Goal: Task Accomplishment & Management: Manage account settings

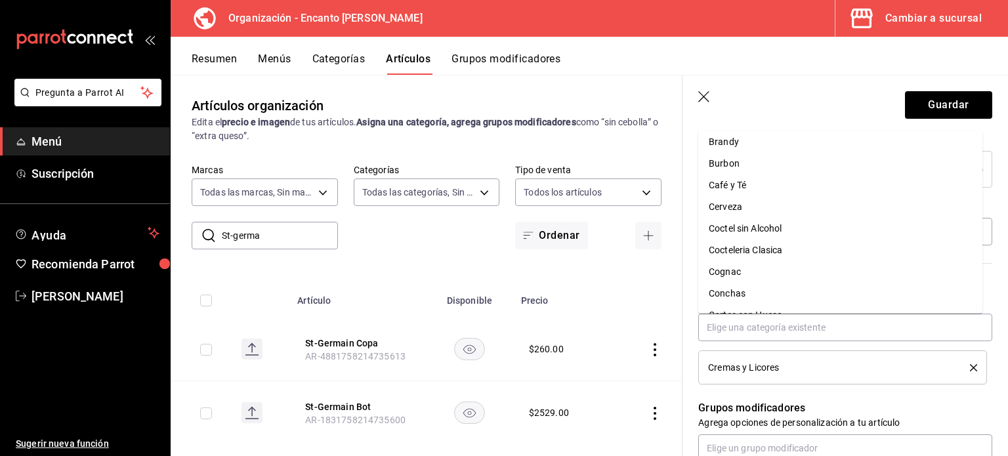
scroll to position [20, 0]
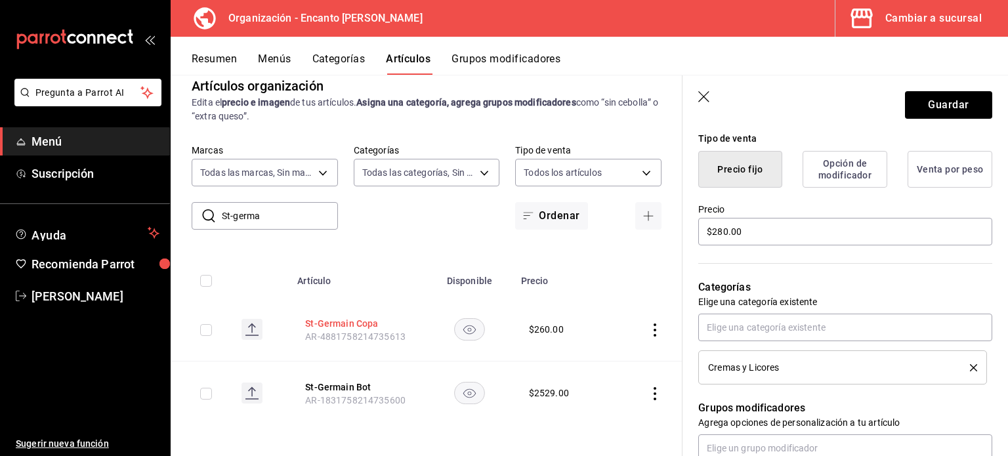
click at [319, 322] on button "St-Germain Copa" at bounding box center [357, 323] width 105 height 13
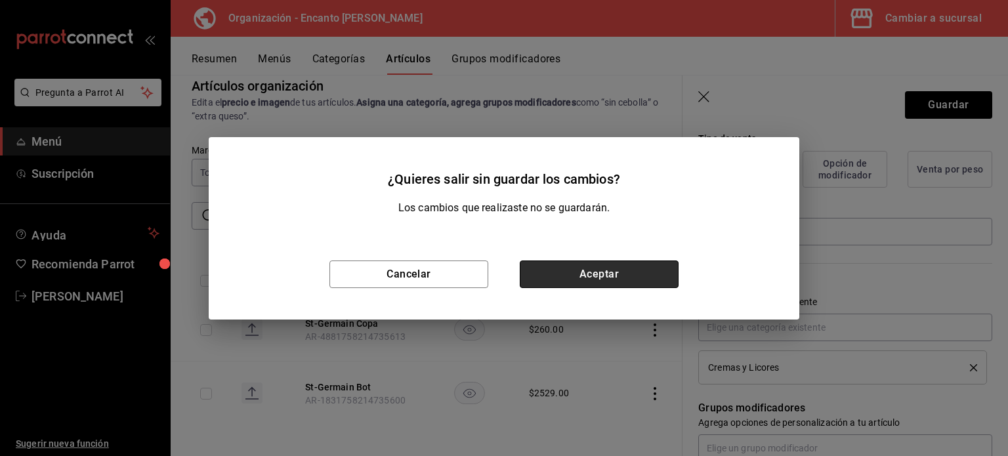
click at [568, 277] on button "Aceptar" at bounding box center [599, 275] width 159 height 28
type input "St-Germain Copa"
type input "$260.00"
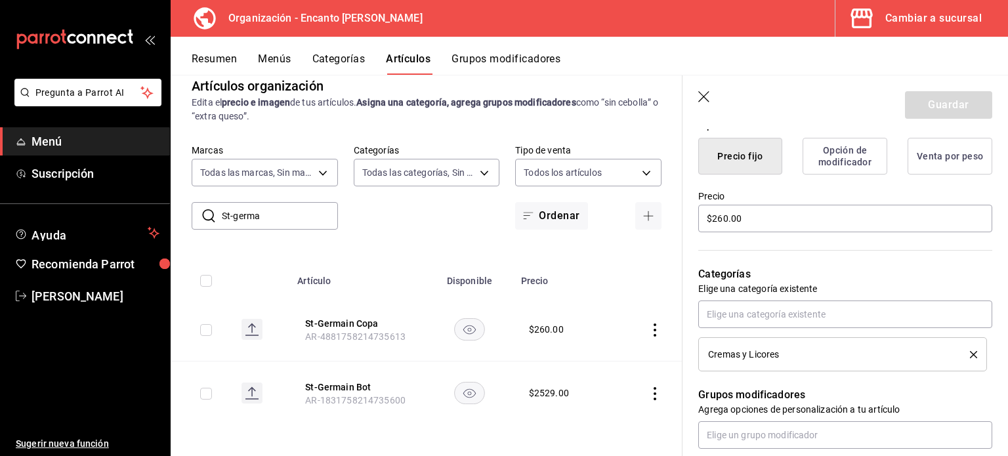
scroll to position [336, 0]
click at [649, 332] on icon "actions" at bounding box center [655, 330] width 13 height 13
click at [607, 387] on span "Duplicar" at bounding box center [606, 387] width 34 height 14
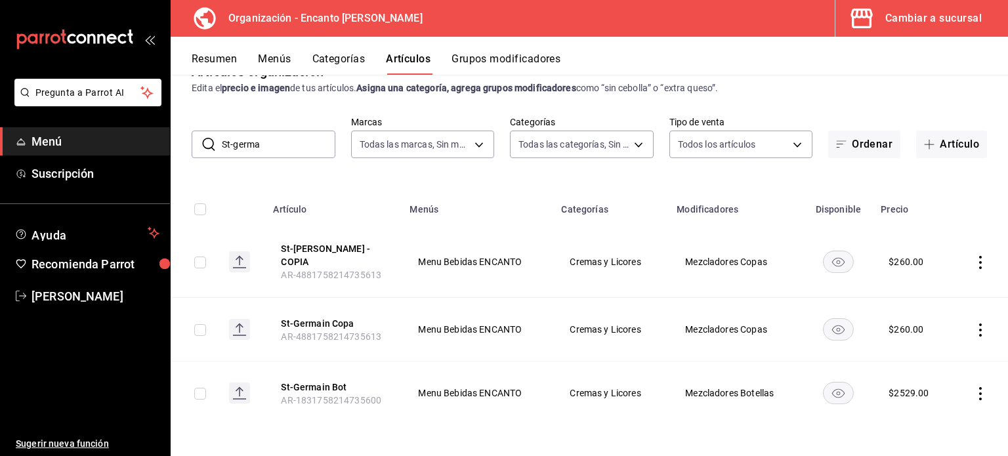
scroll to position [34, 0]
click at [316, 256] on button "St-[PERSON_NAME] - COPIA" at bounding box center [333, 255] width 105 height 26
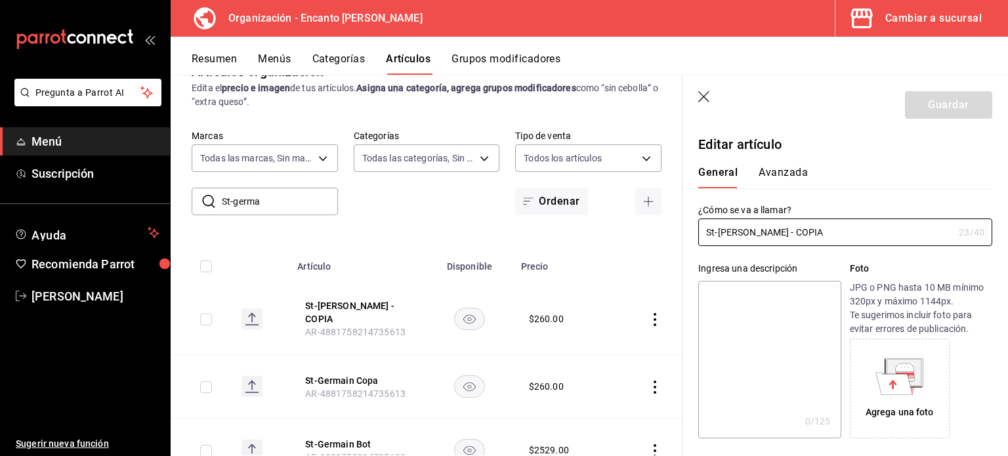
type input "$260.00"
drag, startPoint x: 755, startPoint y: 232, endPoint x: 1008, endPoint y: 251, distance: 253.4
click at [1008, 251] on section "Guardar Editar artículo General Avanzada ¿Cómo se va a llamar? St-[PERSON_NAME]…" at bounding box center [846, 265] width 326 height 381
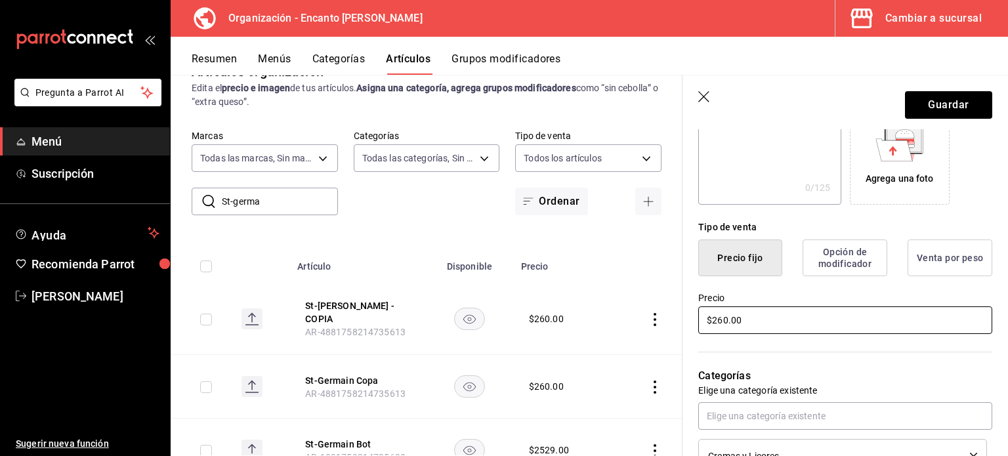
scroll to position [276, 0]
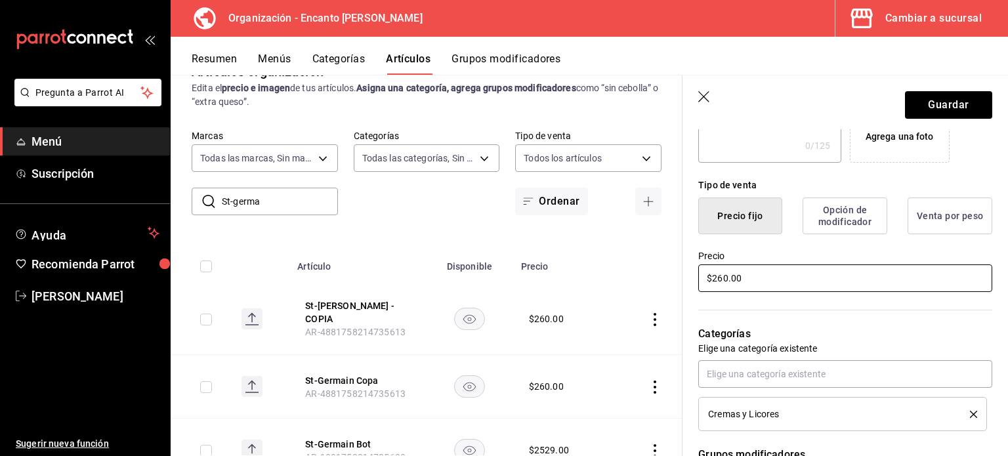
type input "St-[PERSON_NAME] Copa"
click at [719, 276] on input "$260.00" at bounding box center [845, 279] width 294 height 28
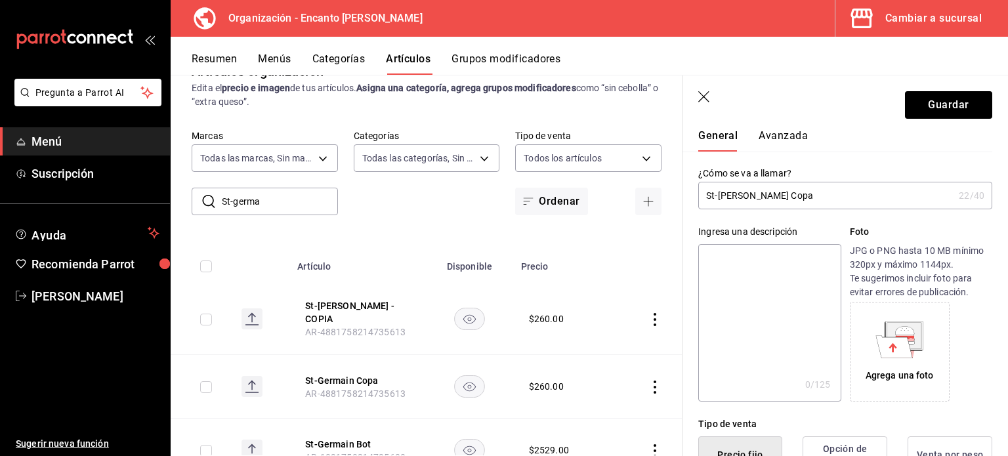
scroll to position [0, 0]
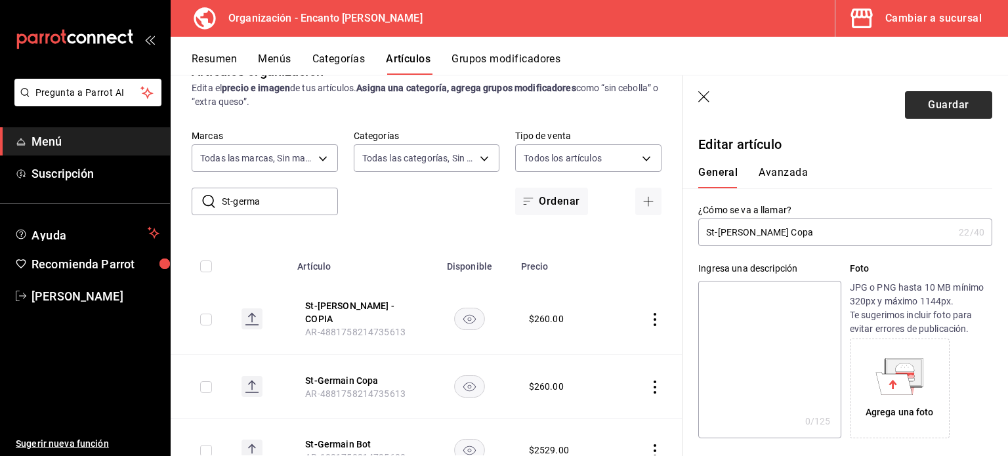
type input "$280.00"
click at [926, 112] on button "Guardar" at bounding box center [948, 105] width 87 height 28
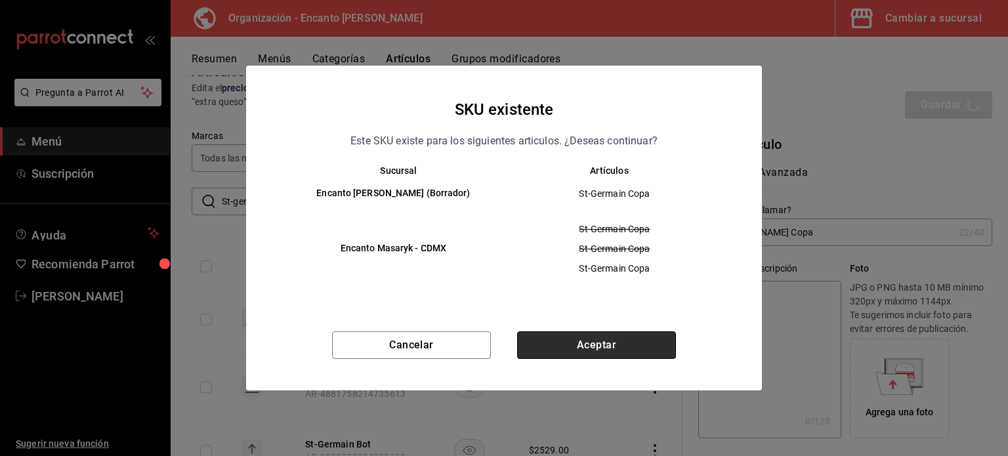
click at [570, 358] on button "Aceptar" at bounding box center [596, 345] width 159 height 28
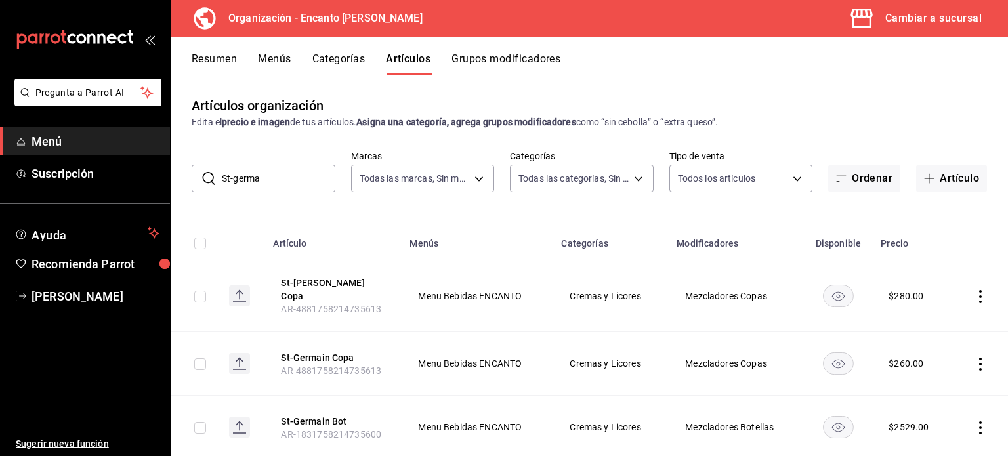
click at [260, 178] on input "St-germa" at bounding box center [279, 178] width 114 height 26
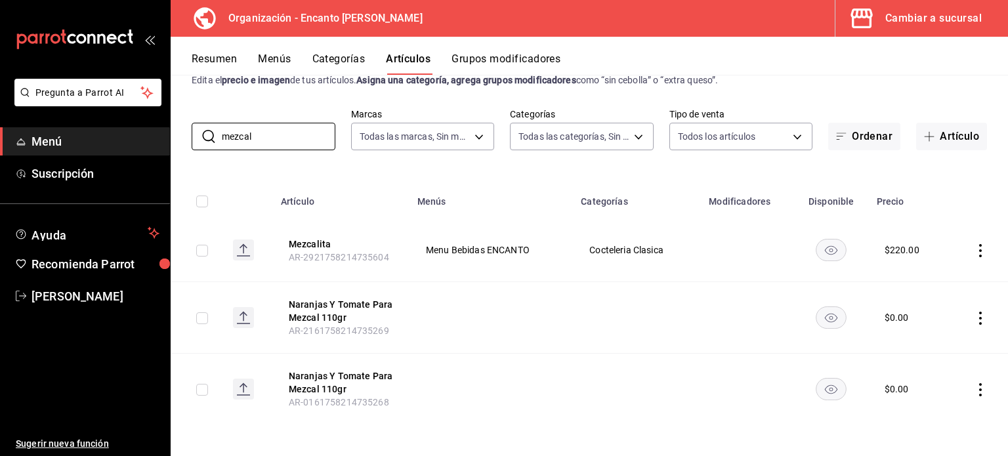
scroll to position [42, 0]
type input "mezcal"
click at [974, 247] on icon "actions" at bounding box center [980, 250] width 13 height 13
click at [926, 282] on span "Editar" at bounding box center [931, 281] width 34 height 14
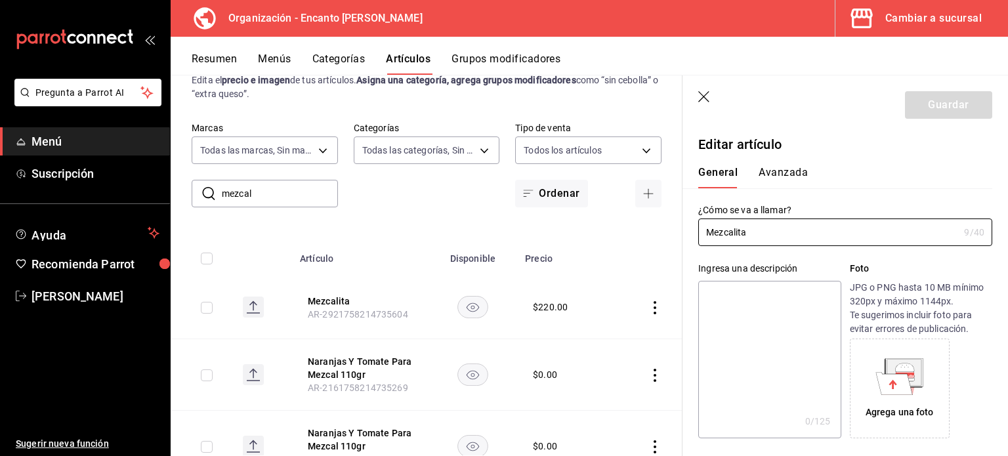
type input "$220.00"
click at [701, 91] on icon "button" at bounding box center [704, 97] width 13 height 13
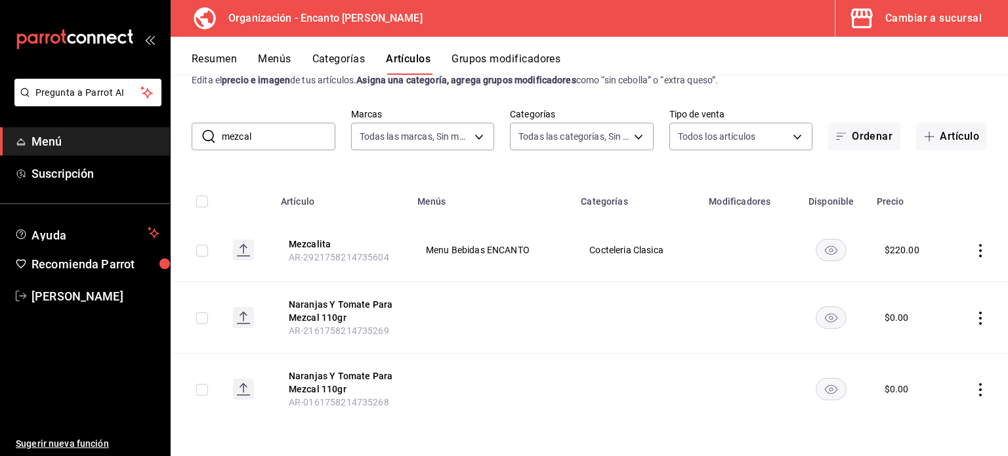
click at [349, 57] on button "Categorías" at bounding box center [338, 64] width 53 height 22
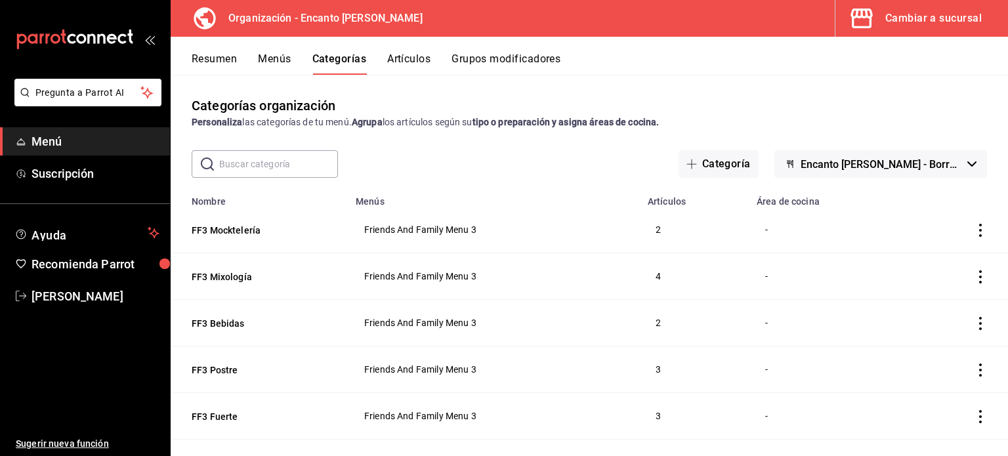
click at [393, 61] on button "Artículos" at bounding box center [408, 64] width 43 height 22
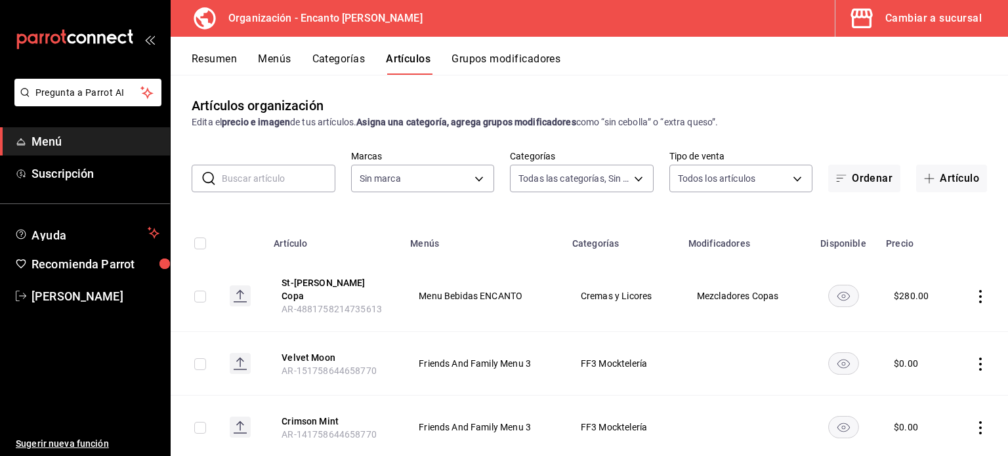
type input "391ac66a-73e2-4fc9-987f-87640ab1791c,85c21b45-b97f-4757-9ac7-55ced508f126,3c7f6…"
type input "c481bb78-10fa-47ce-ac99-feac7239b02e"
click at [259, 186] on input "text" at bounding box center [279, 178] width 114 height 26
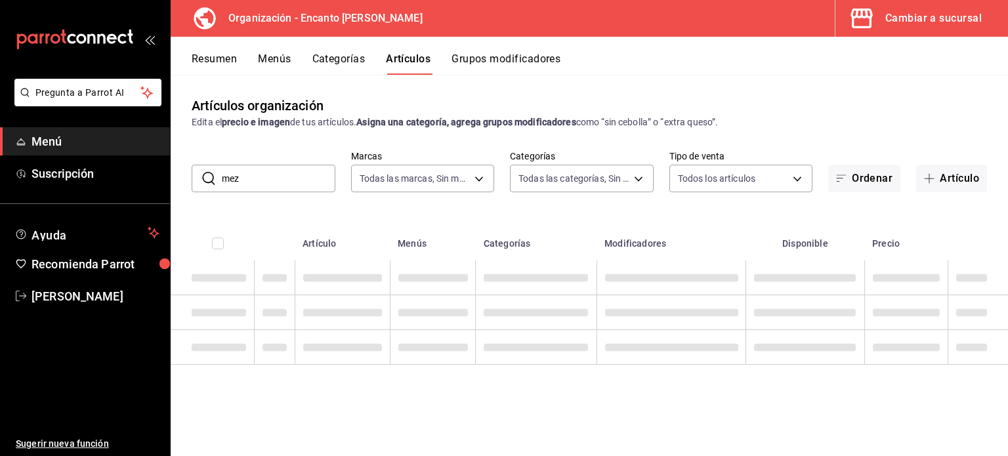
type input "mez"
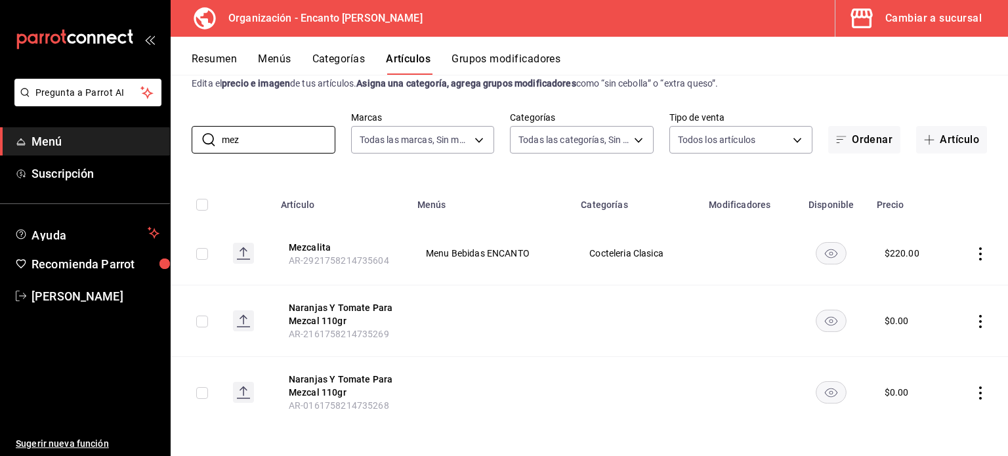
scroll to position [42, 0]
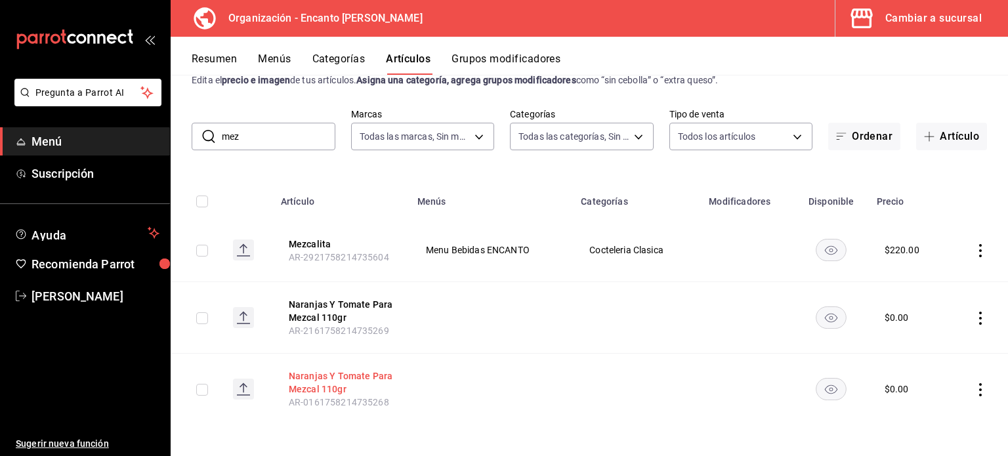
click at [324, 381] on button "Naranjas Y Tomate Para Mezcal 110gr" at bounding box center [341, 383] width 105 height 26
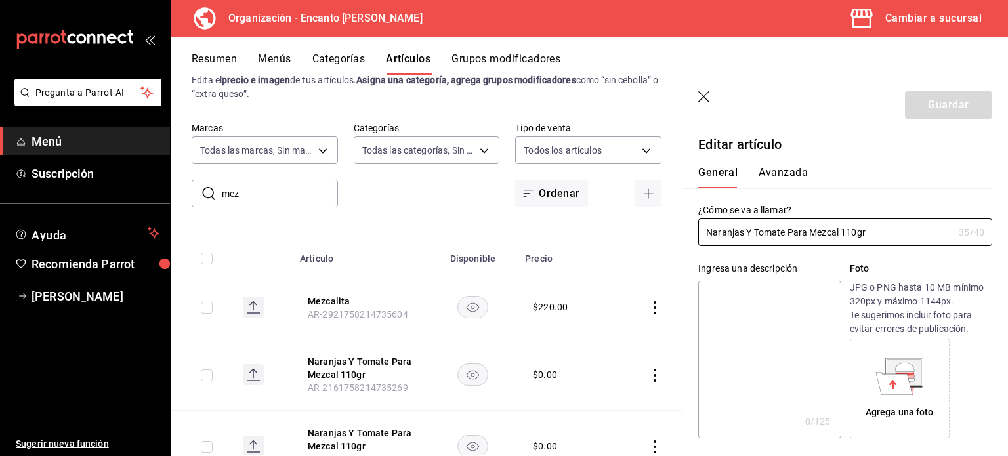
type input "$0.00"
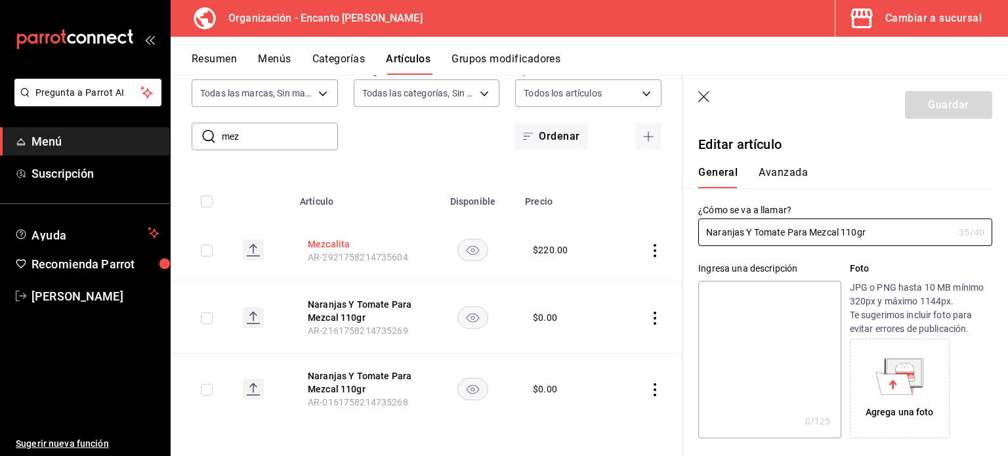
click at [339, 238] on button "Mezcalita" at bounding box center [360, 244] width 105 height 13
type input "$220.00"
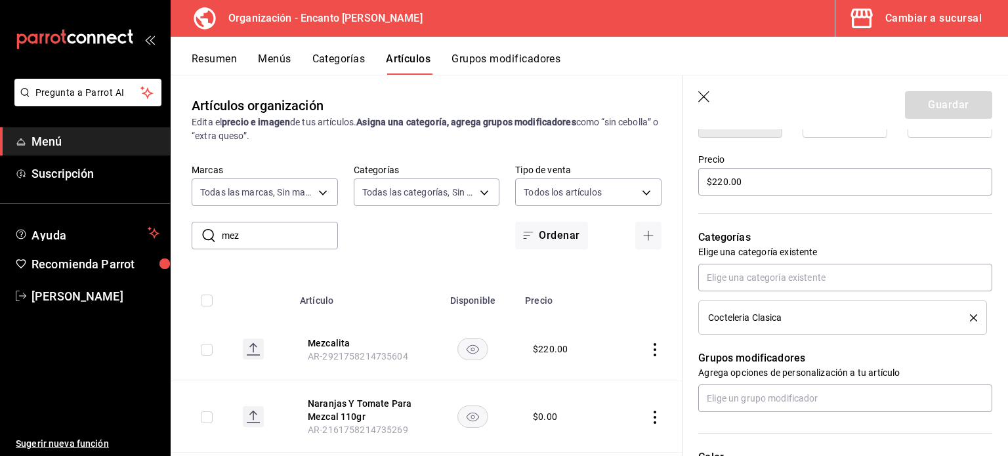
click at [264, 65] on button "Menús" at bounding box center [274, 64] width 33 height 22
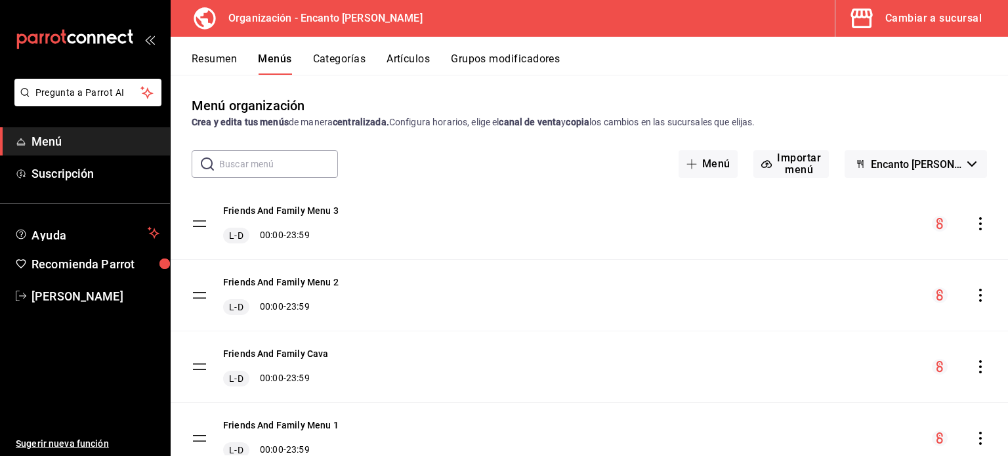
click at [345, 61] on button "Categorías" at bounding box center [339, 64] width 53 height 22
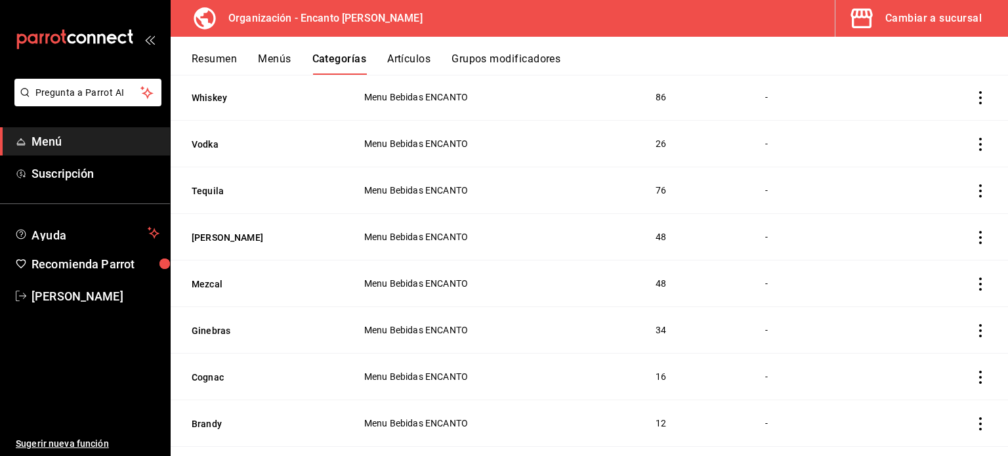
scroll to position [2302, 0]
click at [653, 279] on td "48" at bounding box center [694, 282] width 109 height 47
click at [974, 276] on icon "actions" at bounding box center [980, 282] width 13 height 13
click at [924, 310] on span "Editar" at bounding box center [931, 308] width 34 height 14
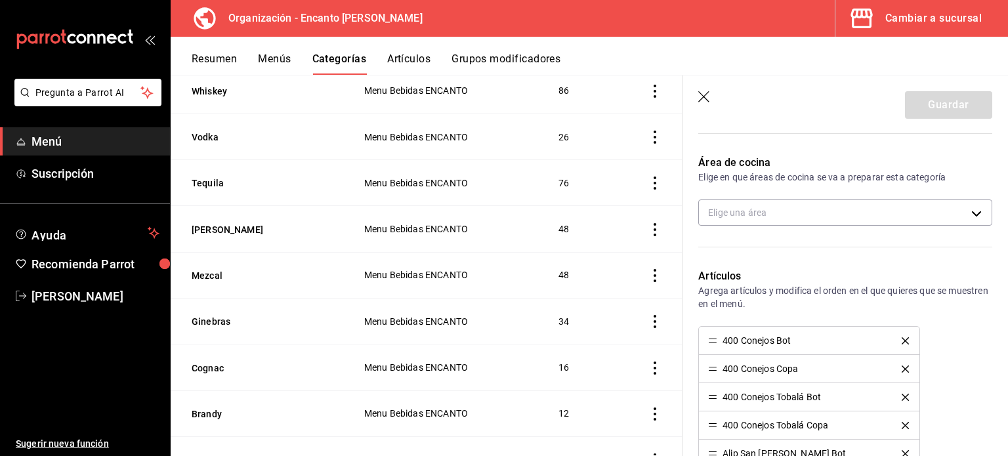
scroll to position [351, 0]
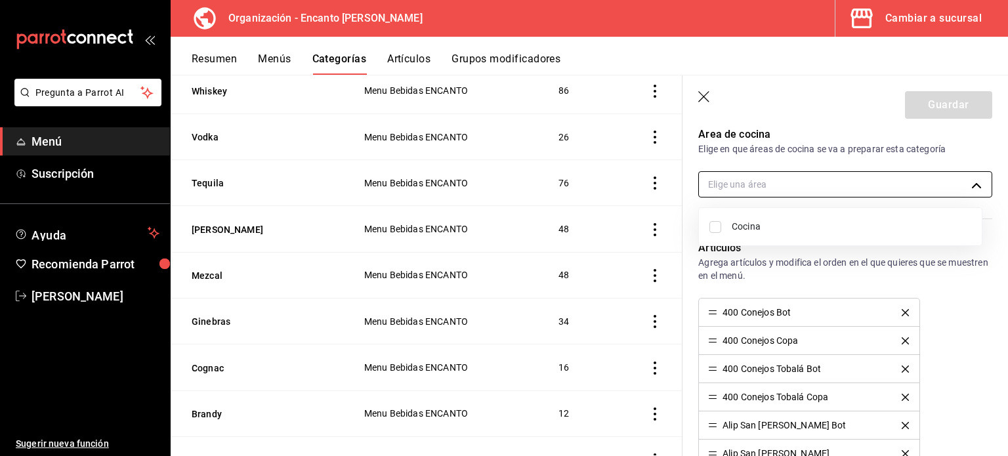
click at [947, 171] on body "Pregunta a Parrot AI Menú Suscripción Ayuda Recomienda Parrot [PERSON_NAME] del…" at bounding box center [504, 228] width 1008 height 456
click at [970, 183] on div at bounding box center [504, 228] width 1008 height 456
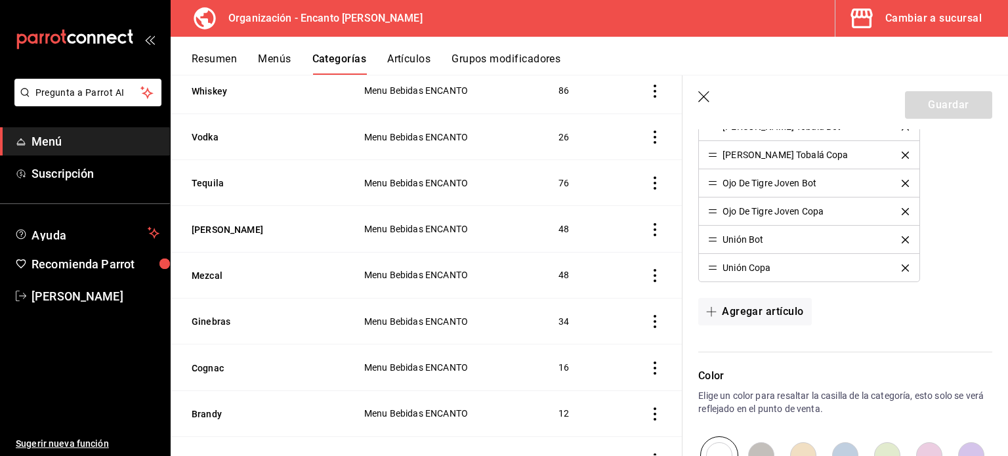
scroll to position [1714, 0]
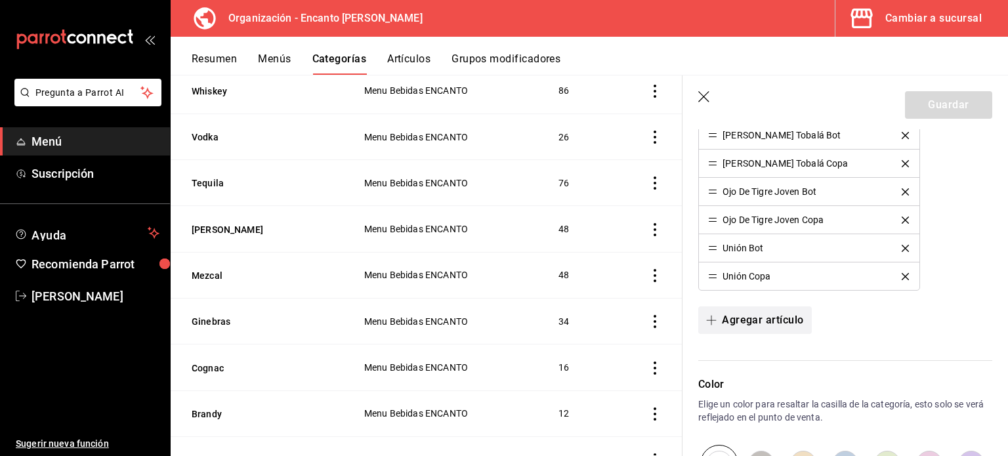
click at [731, 309] on button "Agregar artículo" at bounding box center [754, 321] width 113 height 28
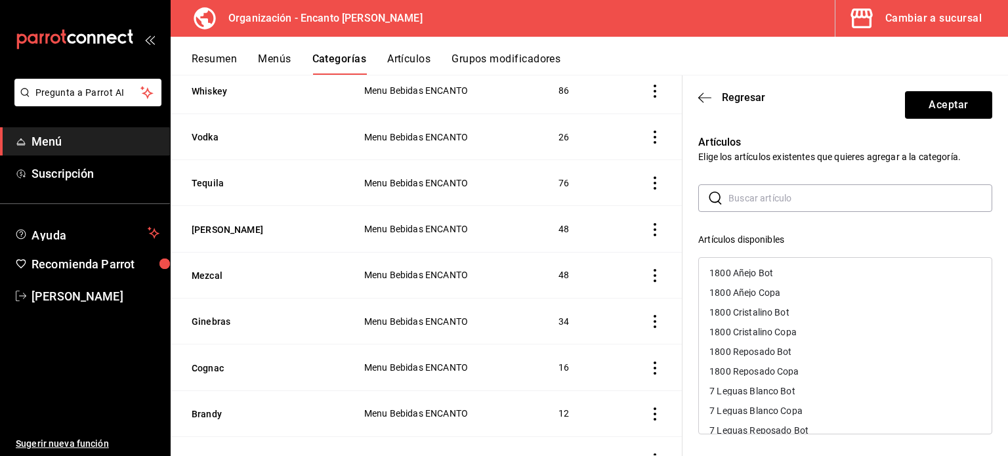
click at [746, 207] on input "text" at bounding box center [861, 198] width 264 height 26
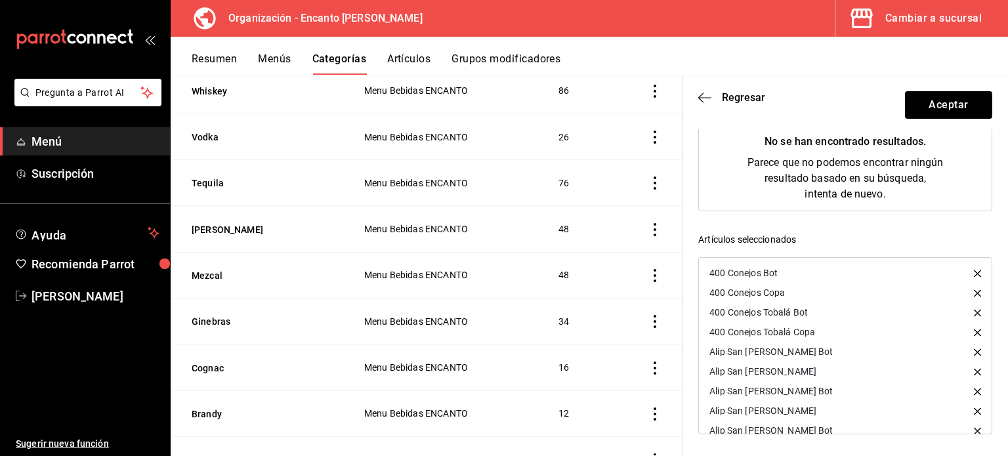
scroll to position [0, 0]
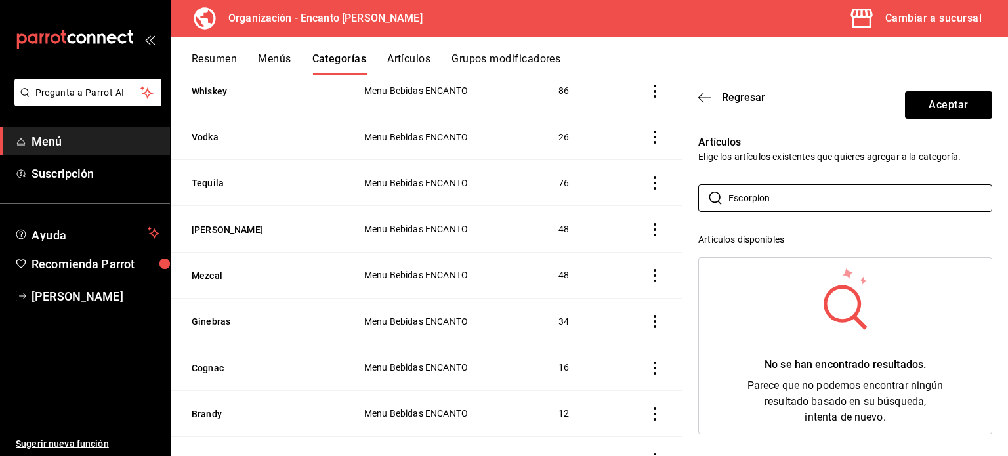
type input "Escorpion"
click at [407, 64] on button "Artículos" at bounding box center [408, 64] width 43 height 22
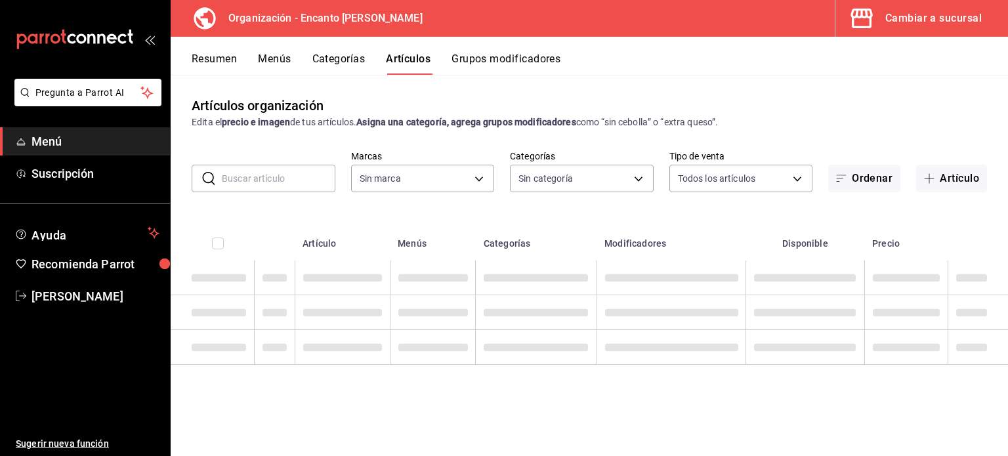
type input "c481bb78-10fa-47ce-ac99-feac7239b02e"
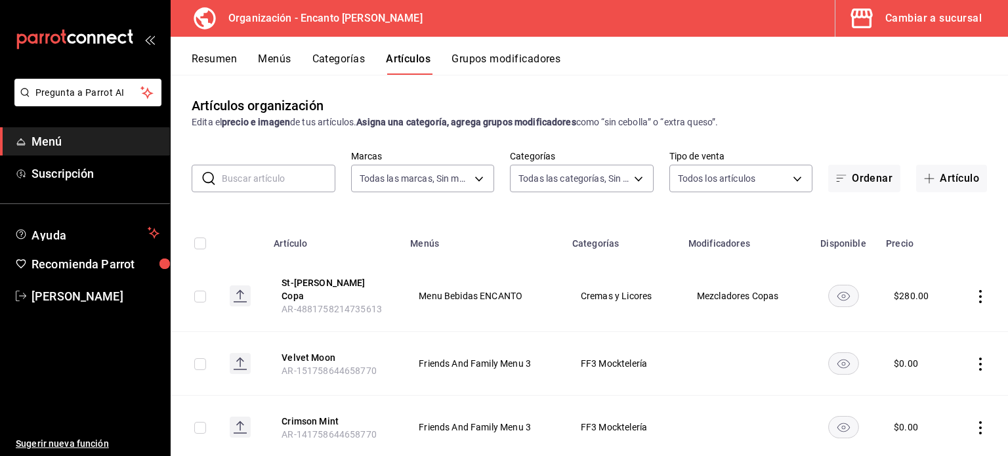
type input "391ac66a-73e2-4fc9-987f-87640ab1791c,85c21b45-b97f-4757-9ac7-55ced508f126,3c7f6…"
click at [254, 175] on input "text" at bounding box center [279, 178] width 114 height 26
click at [895, 114] on div "Artículos organización Edita el precio e imagen de tus artículos. Asigna una ca…" at bounding box center [590, 112] width 838 height 33
click at [924, 173] on icon "button" at bounding box center [929, 178] width 11 height 11
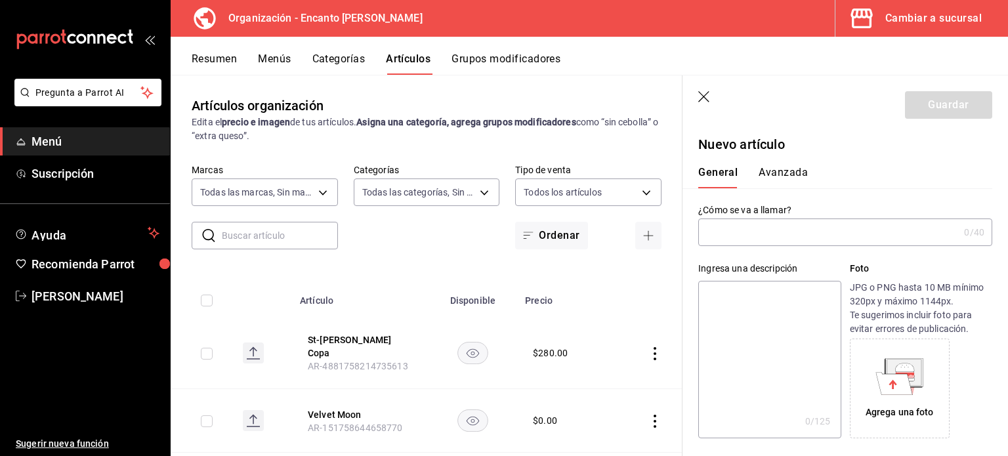
click at [743, 226] on input "text" at bounding box center [828, 232] width 261 height 26
click at [756, 219] on input "text" at bounding box center [828, 232] width 261 height 26
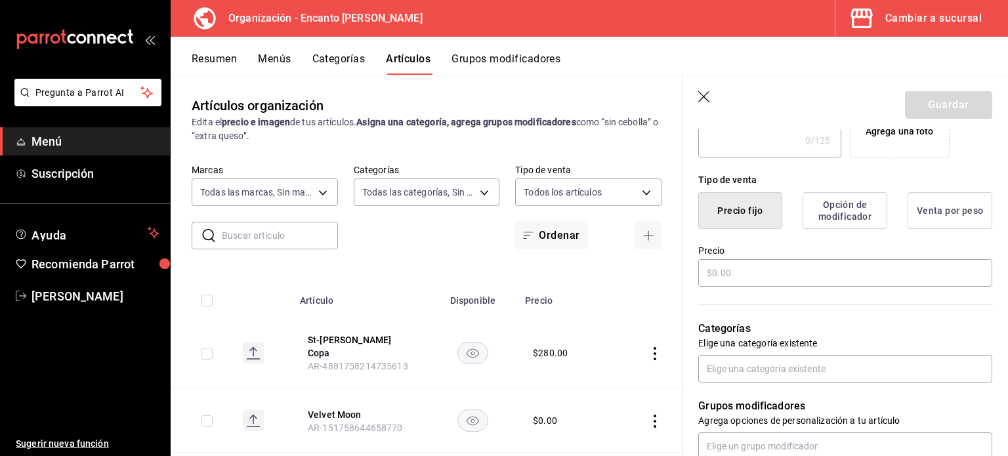
scroll to position [282, 0]
type input "Escorpion"
click at [764, 272] on input "text" at bounding box center [845, 272] width 294 height 28
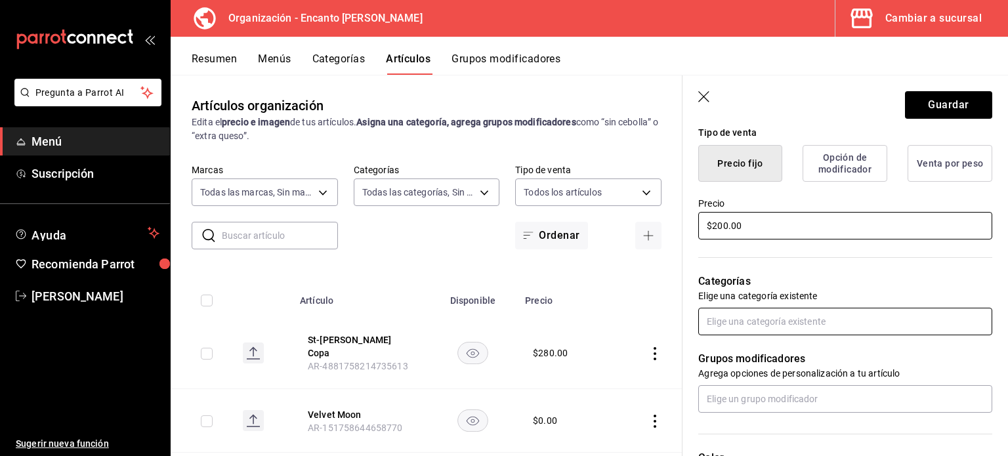
scroll to position [330, 0]
type input "$200.00"
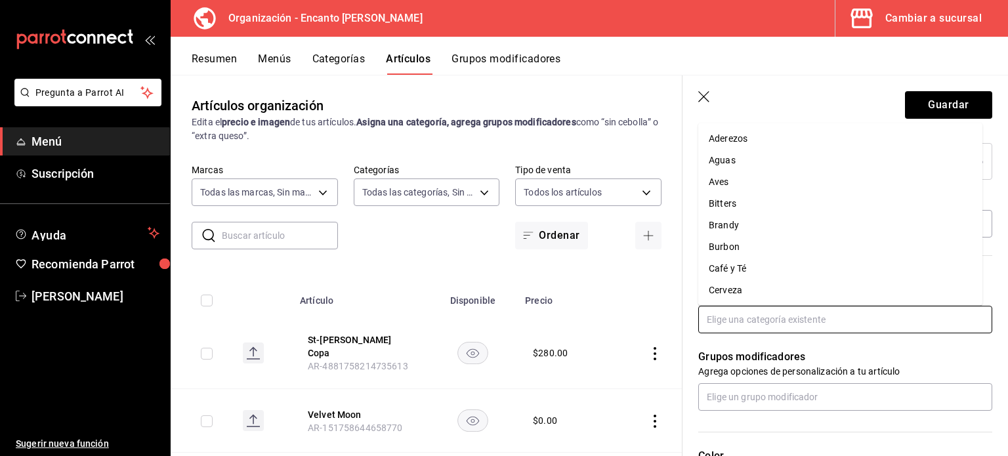
click at [747, 317] on input "text" at bounding box center [845, 320] width 294 height 28
click at [725, 226] on li "Mezcal" at bounding box center [840, 226] width 284 height 22
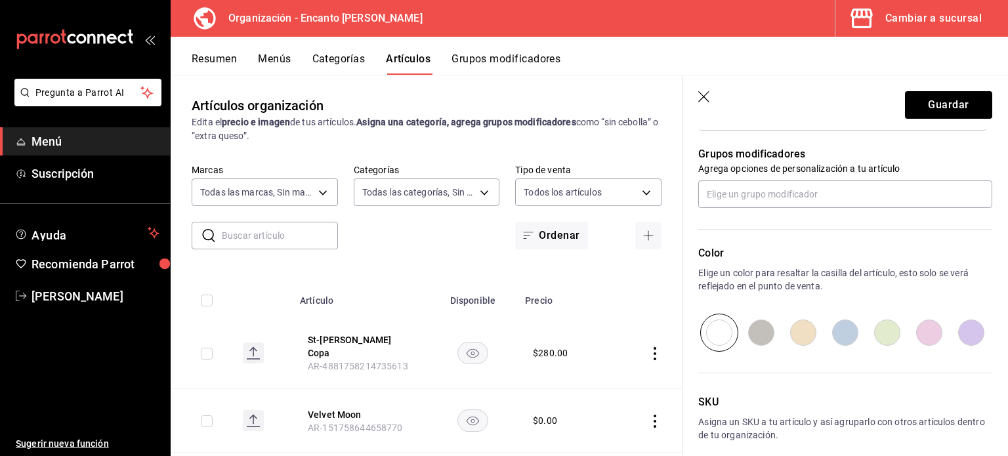
scroll to position [635, 0]
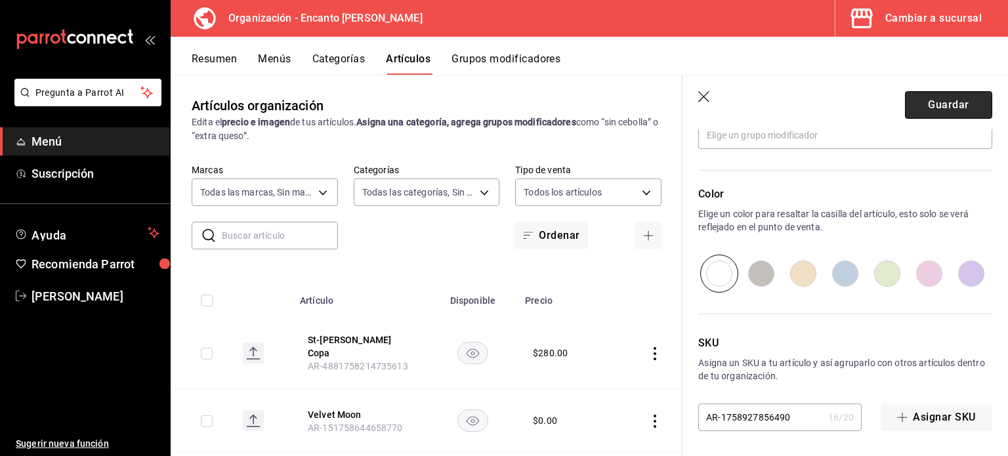
click at [945, 105] on button "Guardar" at bounding box center [948, 105] width 87 height 28
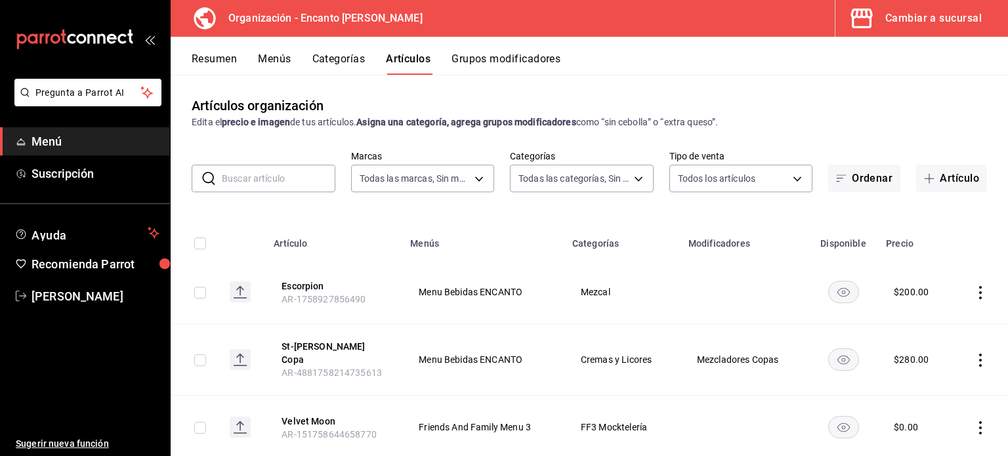
click at [813, 91] on div "Artículos organización Edita el precio e imagen de tus artículos. Asigna una ca…" at bounding box center [590, 265] width 838 height 381
click at [240, 291] on rect at bounding box center [240, 292] width 21 height 21
click at [838, 294] on rect "availability-product" at bounding box center [843, 292] width 30 height 22
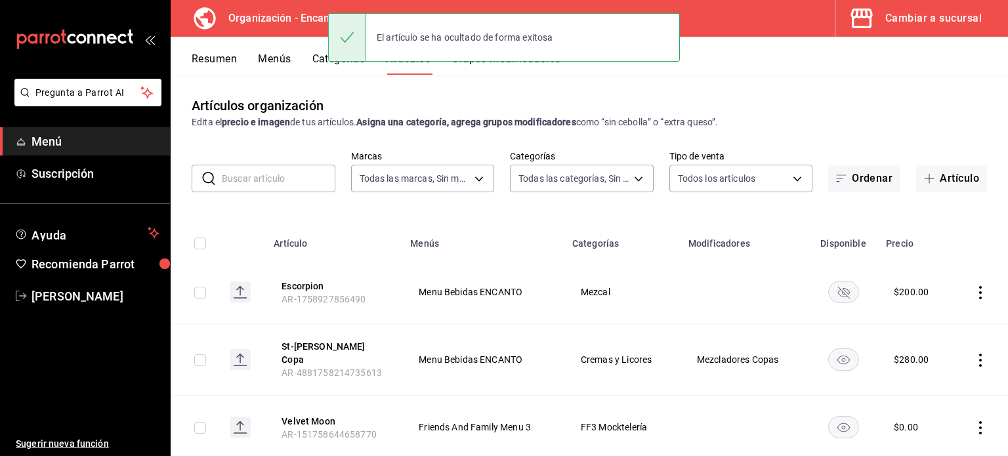
click at [838, 294] on rect "availability-product" at bounding box center [843, 292] width 30 height 22
click at [974, 293] on icon "actions" at bounding box center [980, 292] width 13 height 13
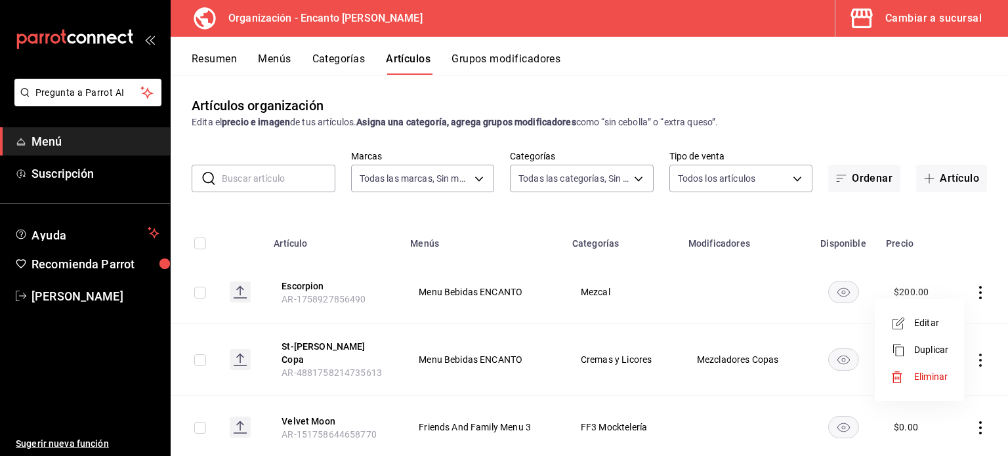
click at [914, 231] on div at bounding box center [504, 228] width 1008 height 456
click at [237, 172] on input "text" at bounding box center [279, 178] width 114 height 26
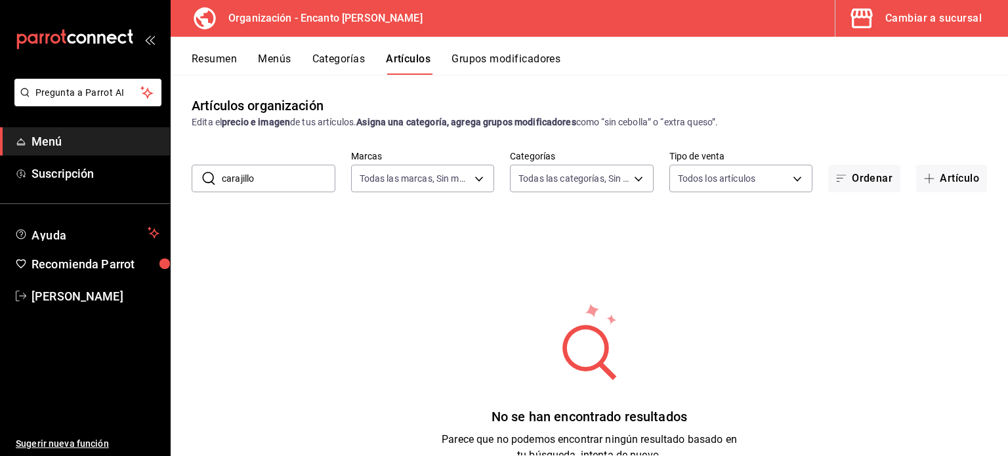
type input "carajillo"
click at [330, 61] on button "Categorías" at bounding box center [338, 64] width 53 height 22
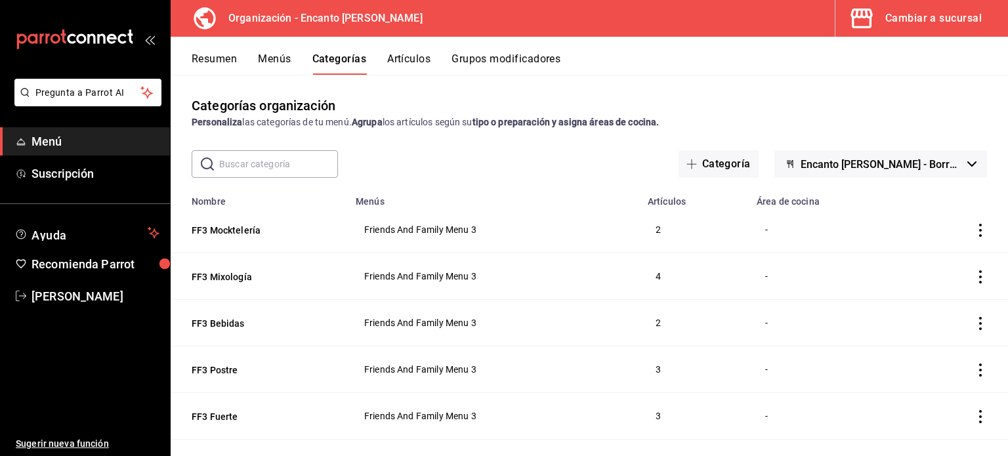
click at [270, 166] on input "text" at bounding box center [278, 164] width 119 height 26
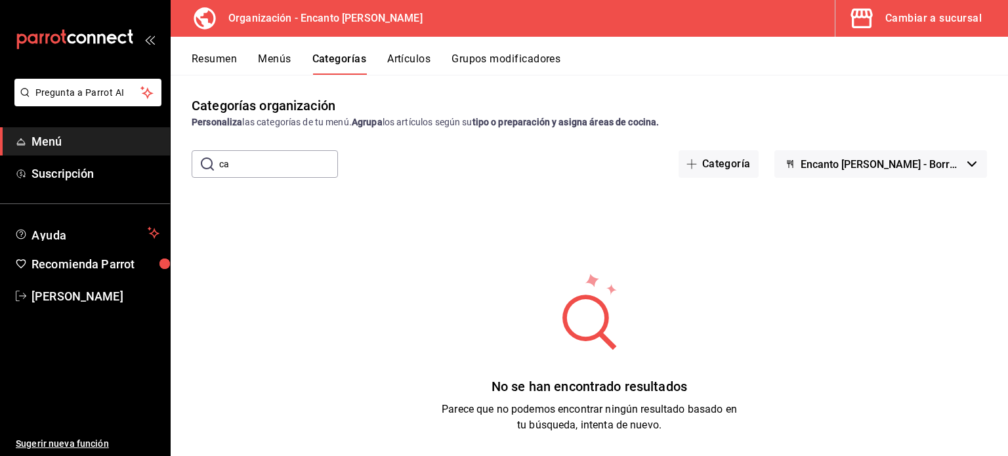
type input "c"
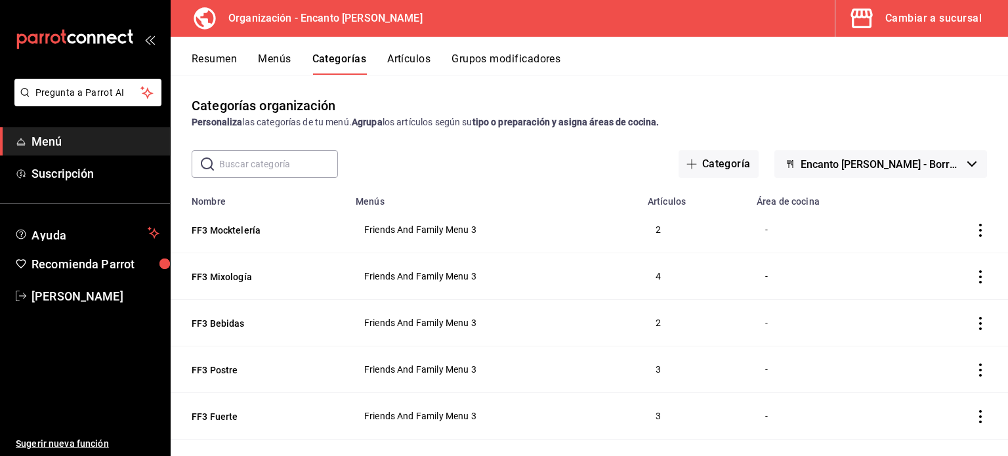
click at [402, 54] on button "Artículos" at bounding box center [408, 64] width 43 height 22
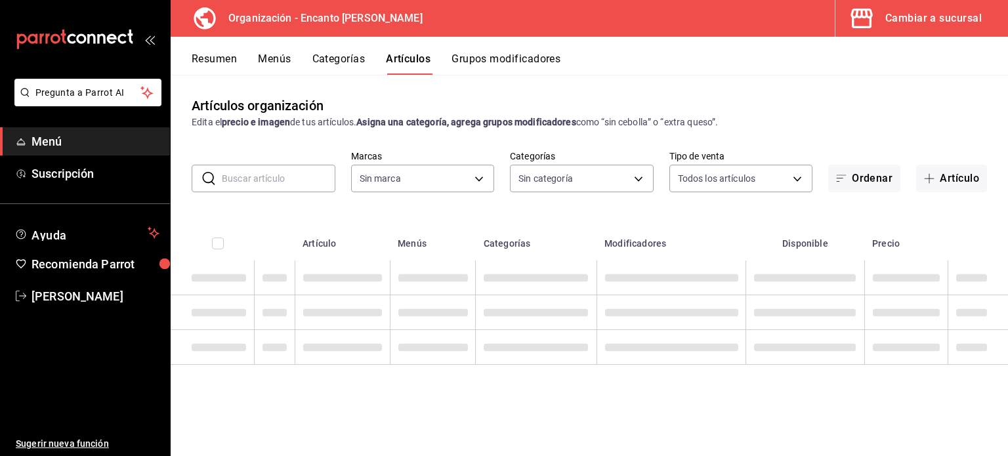
type input "c481bb78-10fa-47ce-ac99-feac7239b02e"
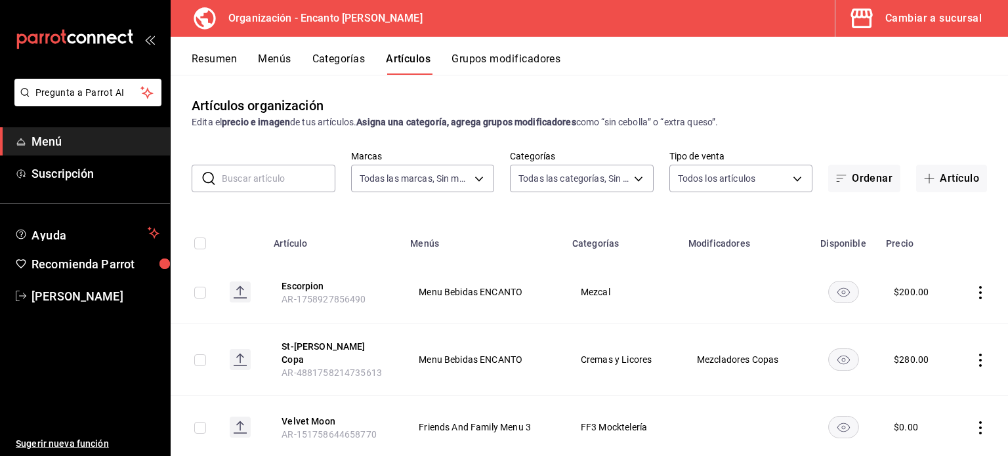
click at [265, 178] on input "text" at bounding box center [279, 178] width 114 height 26
type input "391ac66a-73e2-4fc9-987f-87640ab1791c,85c21b45-b97f-4757-9ac7-55ced508f126,3c7f6…"
click at [265, 178] on input "text" at bounding box center [279, 178] width 114 height 26
click at [754, 99] on div "Artículos organización Edita el precio e imagen de tus artículos. Asigna una ca…" at bounding box center [590, 112] width 838 height 33
click at [974, 287] on icon "actions" at bounding box center [980, 292] width 13 height 13
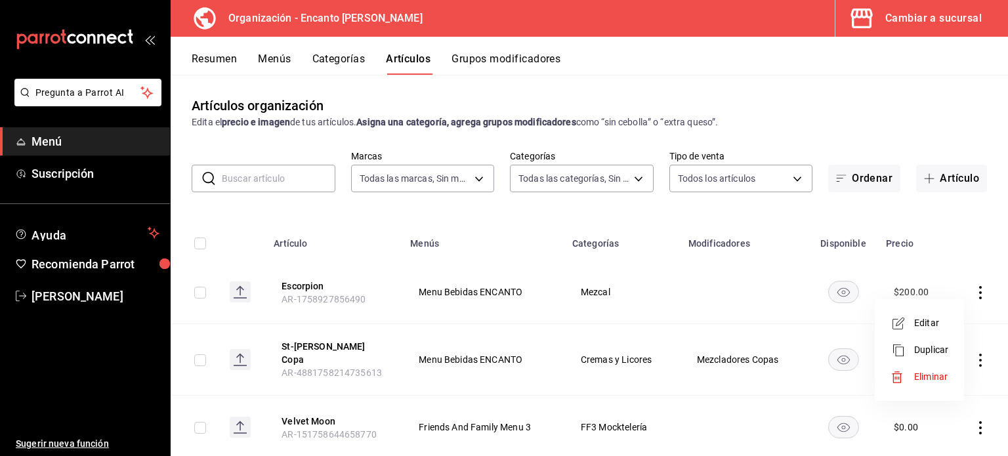
click at [916, 325] on span "Editar" at bounding box center [931, 323] width 34 height 14
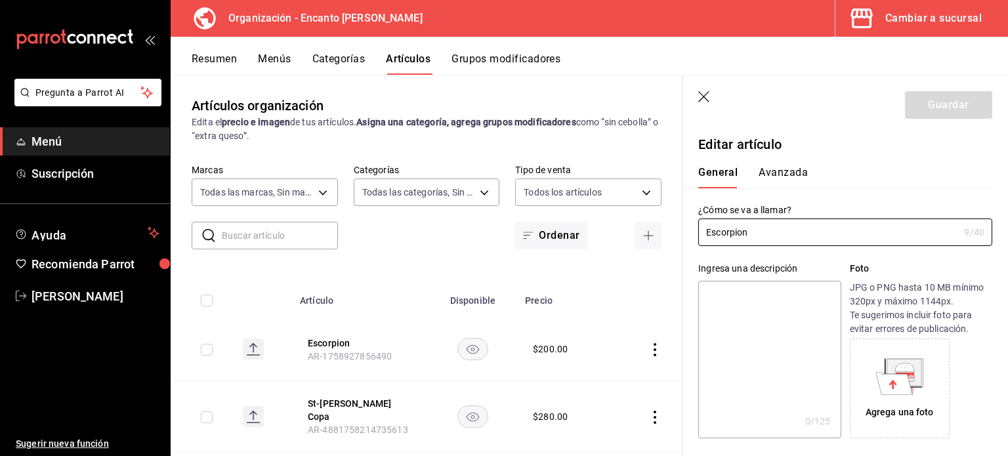
type input "$200.00"
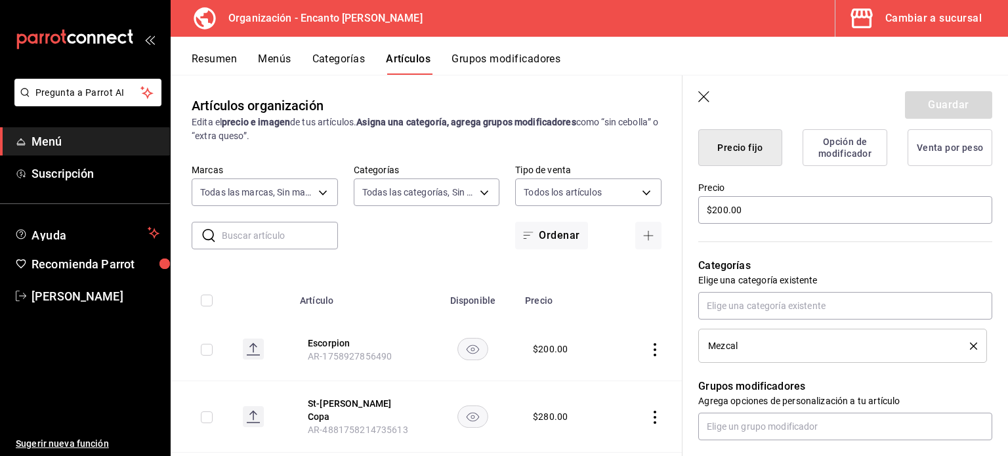
scroll to position [344, 0]
click at [817, 304] on input "text" at bounding box center [845, 306] width 294 height 28
click at [692, 308] on div "Categorías Elige una categoría existente Mezcal" at bounding box center [838, 294] width 310 height 137
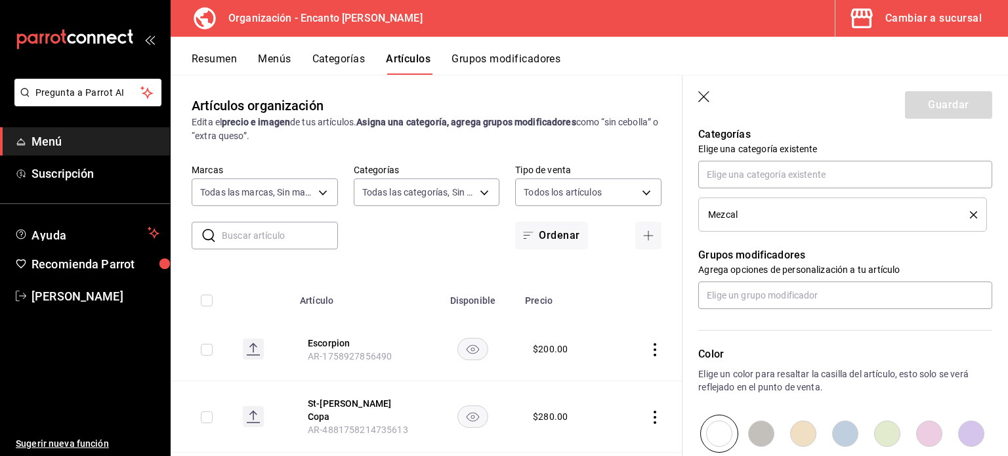
scroll to position [478, 0]
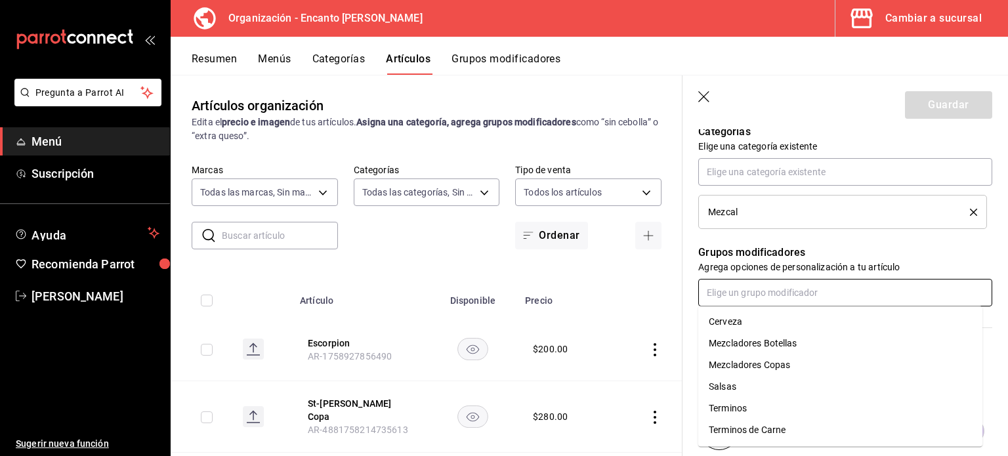
click at [822, 298] on input "text" at bounding box center [845, 293] width 294 height 28
click at [812, 362] on li "Mezcladores Copas" at bounding box center [840, 365] width 284 height 22
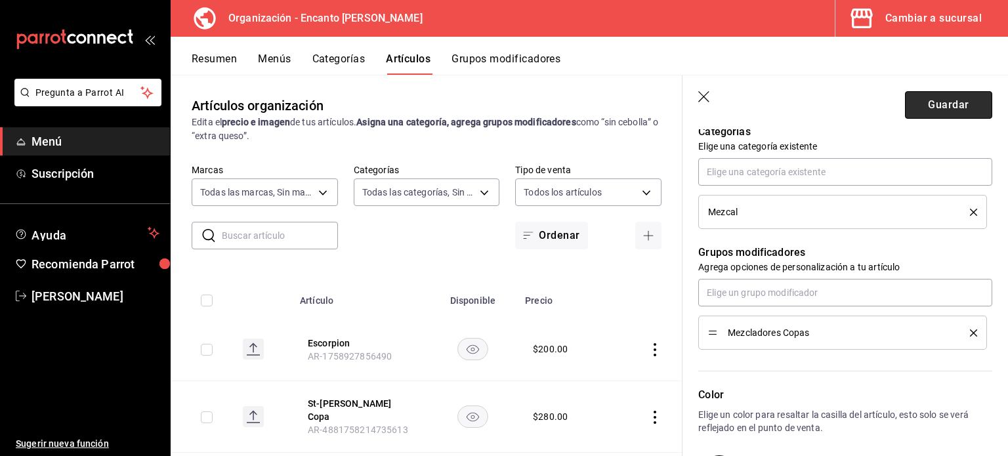
click at [919, 106] on button "Guardar" at bounding box center [948, 105] width 87 height 28
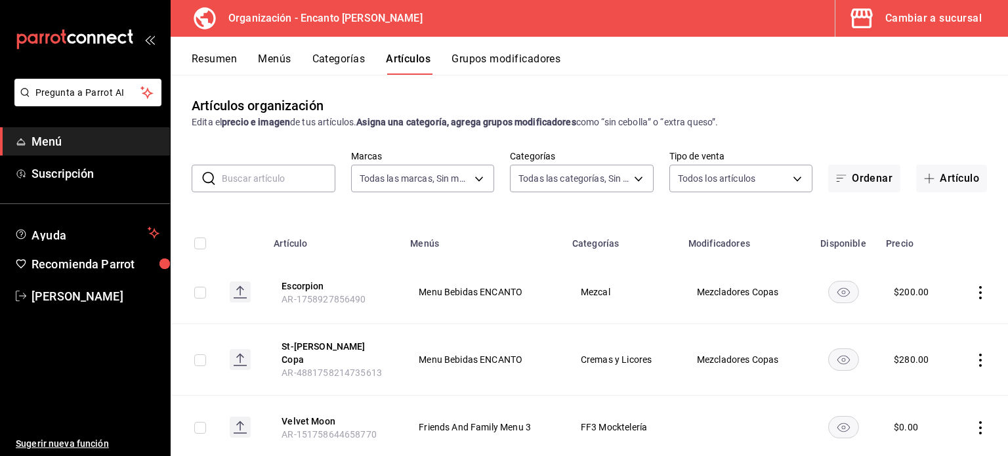
click at [256, 174] on input "text" at bounding box center [279, 178] width 114 height 26
click at [288, 146] on div "Artículos organización Edita el precio e imagen de tus artículos. Asigna una ca…" at bounding box center [590, 265] width 838 height 381
click at [922, 16] on div "Cambiar a sucursal" at bounding box center [933, 18] width 96 height 18
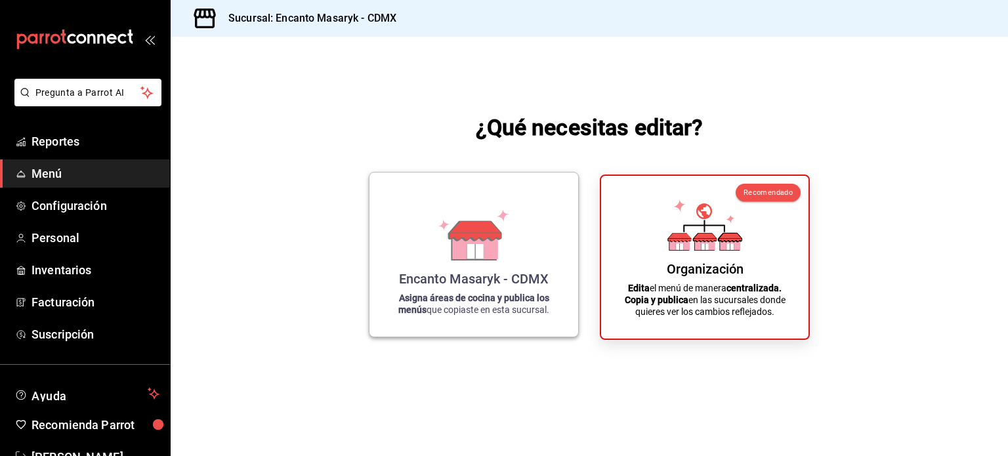
click at [475, 286] on div "Encanto Masaryk - CDMX" at bounding box center [474, 279] width 150 height 16
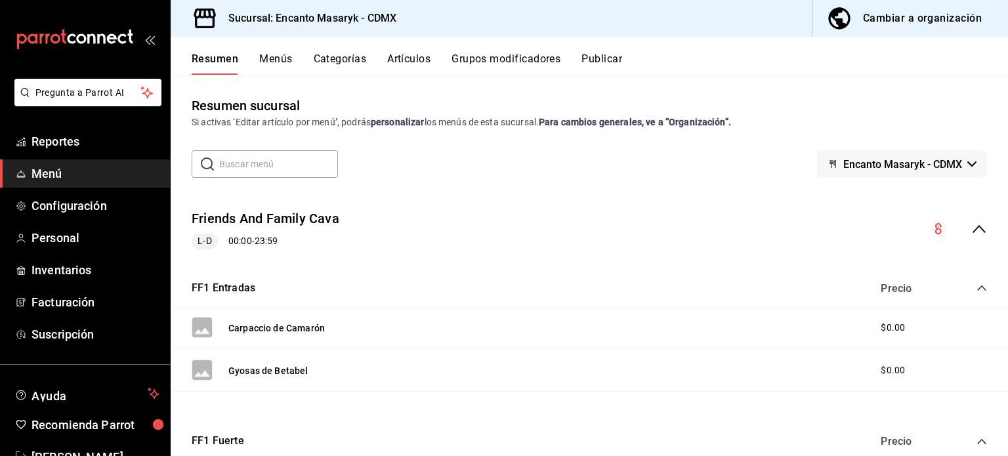
click at [410, 60] on button "Artículos" at bounding box center [408, 64] width 43 height 22
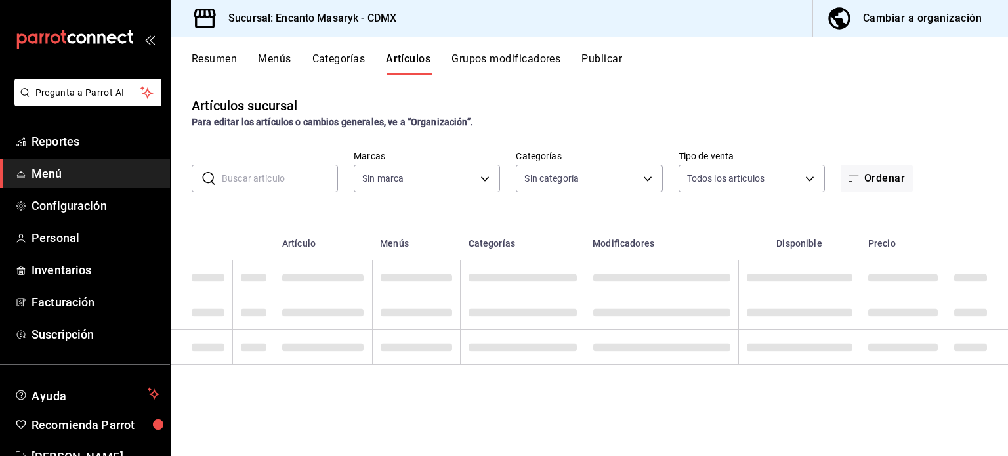
type input "695a2f07-c127-4e2f-a901-334bb8e3f3f8"
click at [263, 182] on input "text" at bounding box center [280, 178] width 116 height 26
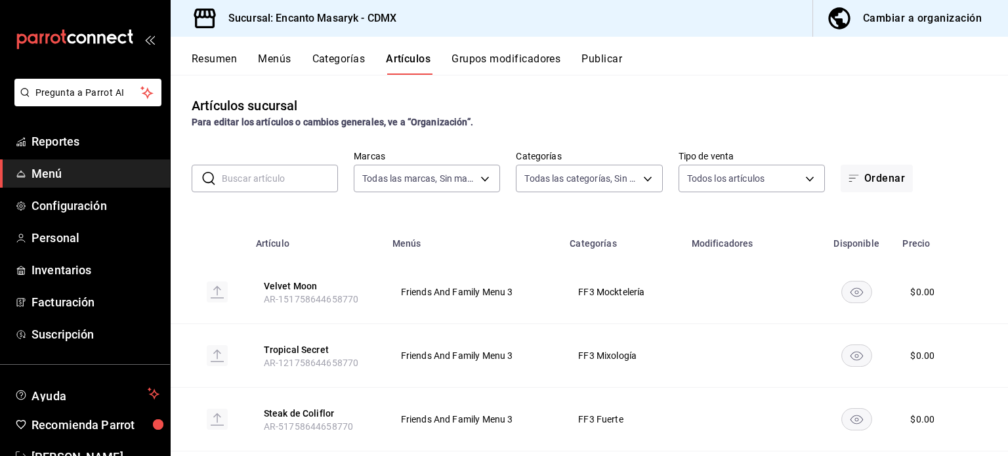
type input "c64e6647-5bfc-4d91-b0d9-bd375d6bb4b4,c277a0ae-c06c-4a5e-b13d-dc748e795f1e,a0fce…"
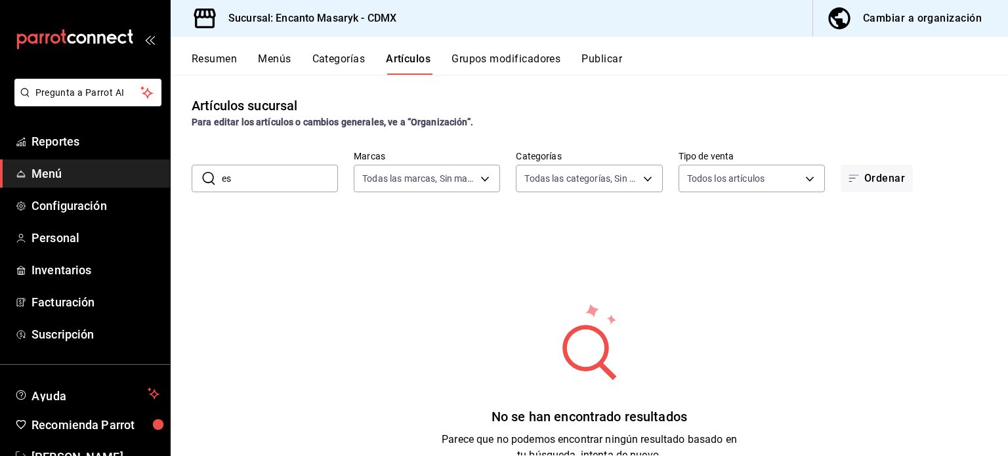
type input "e"
type input "c"
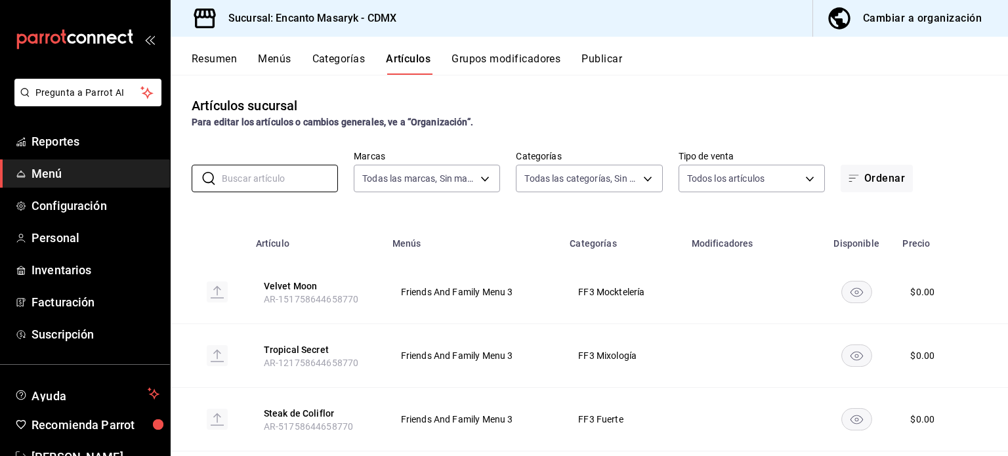
click at [942, 30] on button "Cambiar a organización" at bounding box center [905, 18] width 184 height 37
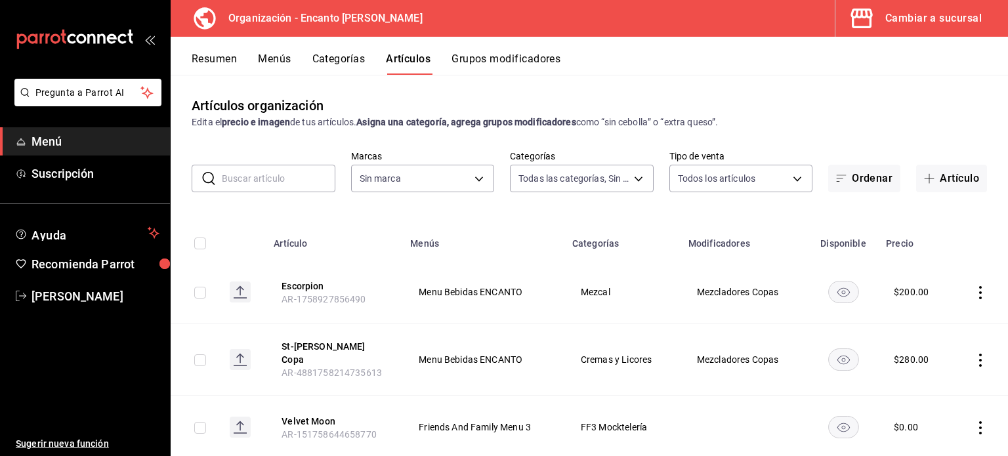
type input "391ac66a-73e2-4fc9-987f-87640ab1791c,85c21b45-b97f-4757-9ac7-55ced508f126,3c7f6…"
type input "c481bb78-10fa-47ce-ac99-feac7239b02e"
click at [259, 179] on input "text" at bounding box center [279, 178] width 114 height 26
type input "escorpion"
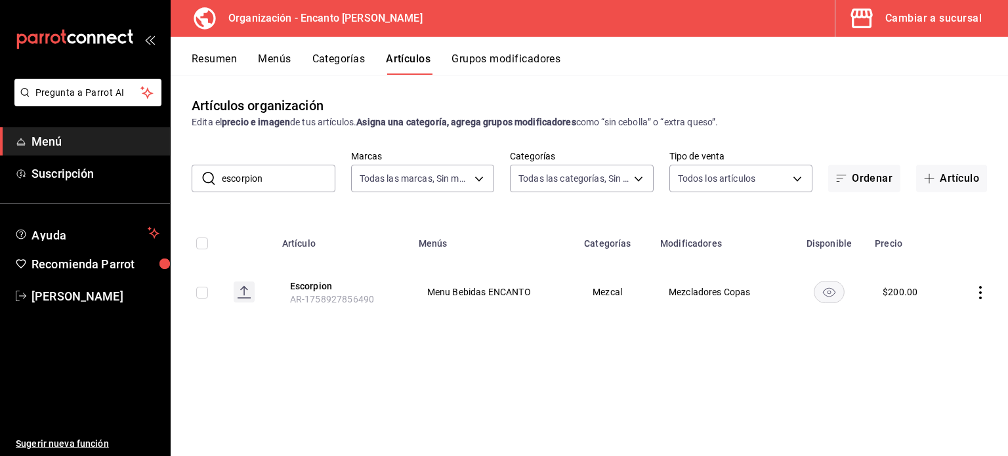
click at [982, 293] on icon "actions" at bounding box center [980, 292] width 13 height 13
click at [943, 318] on span "Editar" at bounding box center [941, 323] width 34 height 14
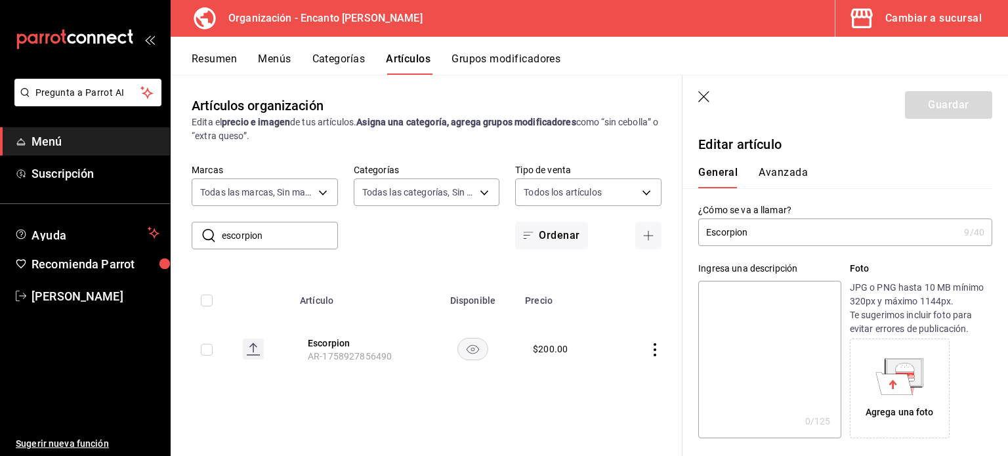
click at [784, 169] on button "Avanzada" at bounding box center [783, 177] width 49 height 22
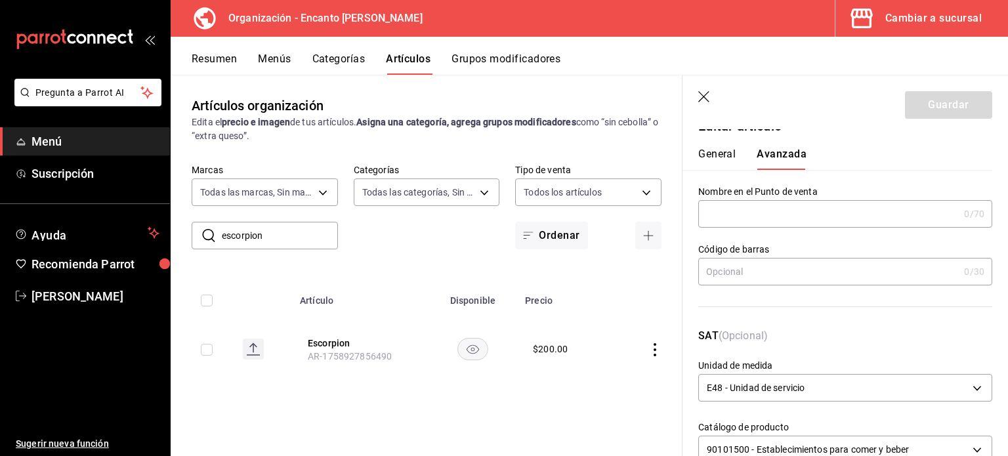
scroll to position [5, 0]
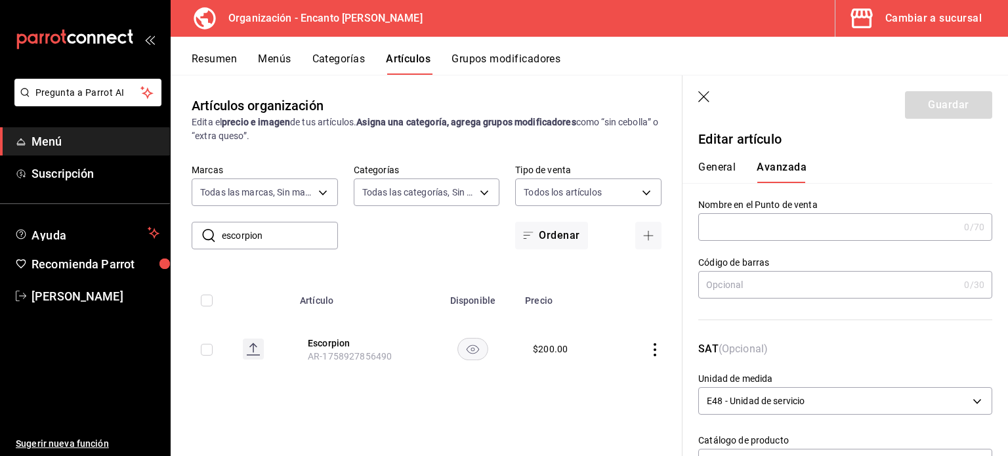
click at [742, 241] on div "Código [PERSON_NAME] 0 /30 Código [PERSON_NAME]" at bounding box center [838, 283] width 310 height 85
click at [735, 236] on input "text" at bounding box center [828, 227] width 261 height 26
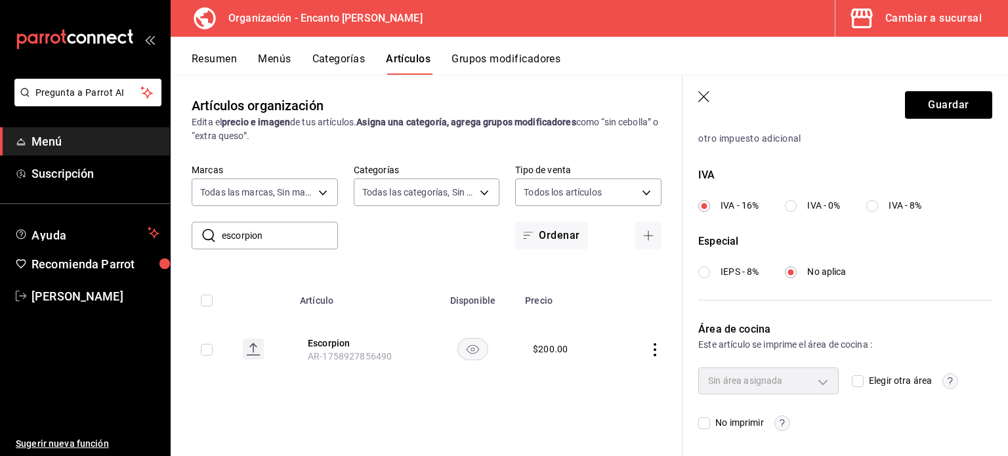
scroll to position [470, 0]
type input "Escorpión"
click at [726, 327] on div "Área de cocina" at bounding box center [845, 330] width 294 height 16
click at [852, 377] on input "Elegir otra área" at bounding box center [858, 381] width 12 height 12
click at [815, 375] on body "Pregunta a Parrot AI Menú Suscripción Ayuda Recomienda Parrot [PERSON_NAME] del…" at bounding box center [504, 228] width 1008 height 456
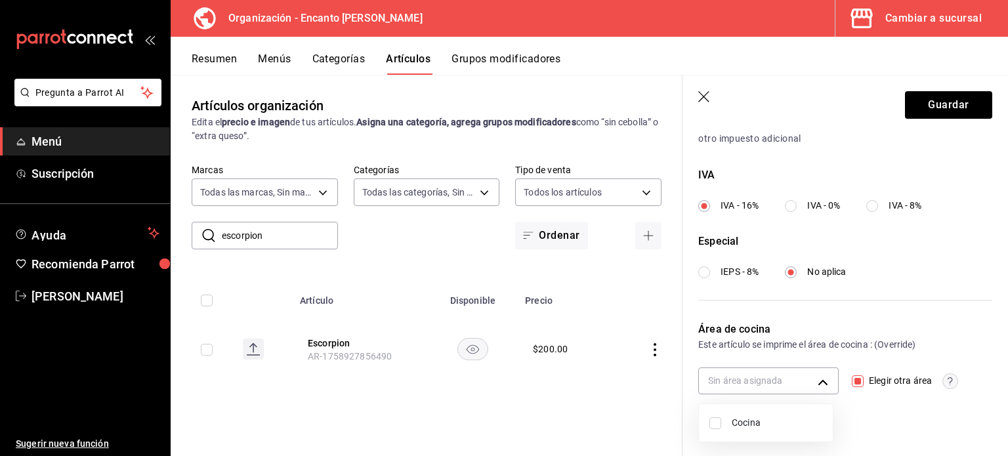
click at [857, 420] on div at bounding box center [504, 228] width 1008 height 456
click at [791, 383] on body "Pregunta a Parrot AI Menú Suscripción Ayuda Recomienda Parrot [PERSON_NAME] del…" at bounding box center [504, 228] width 1008 height 456
click at [878, 411] on div at bounding box center [504, 228] width 1008 height 456
click at [854, 384] on input "Elegir otra área" at bounding box center [858, 381] width 12 height 12
checkbox input "false"
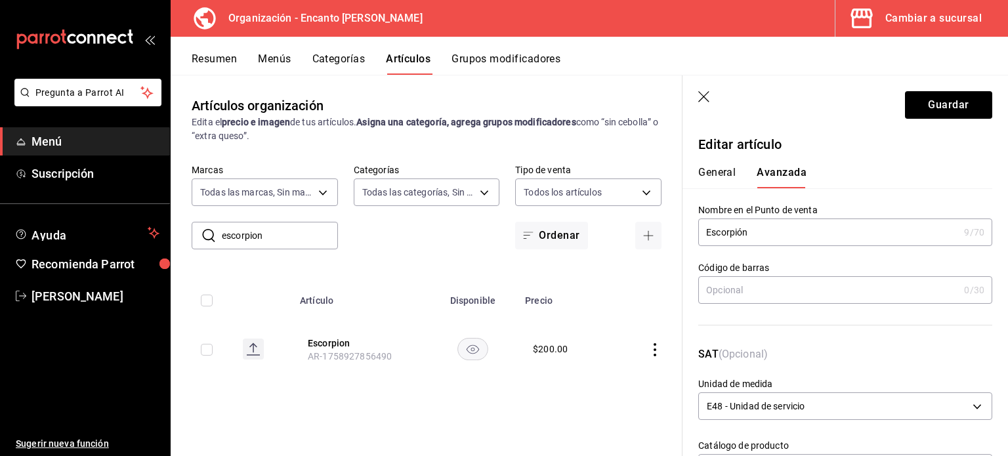
scroll to position [0, 0]
click at [943, 28] on button "Cambiar a sucursal" at bounding box center [917, 18] width 162 height 37
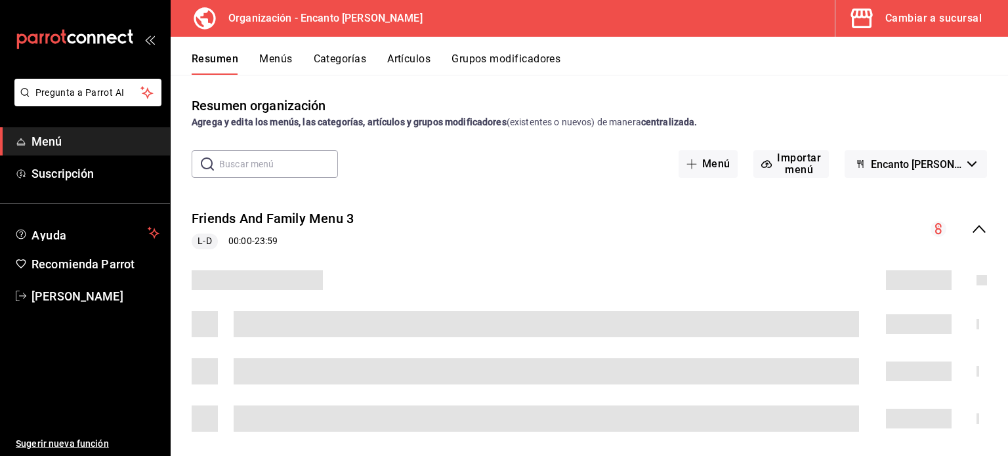
click at [929, 23] on div "Cambiar a sucursal" at bounding box center [933, 18] width 96 height 18
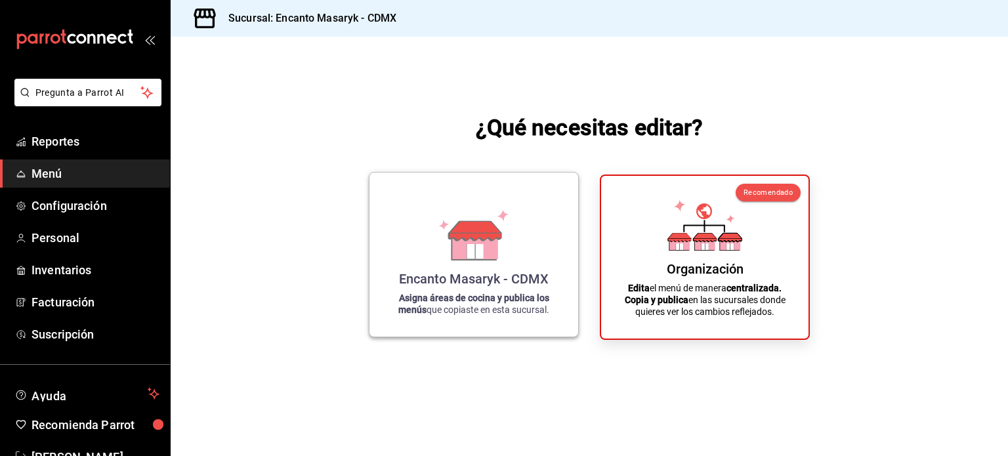
click at [524, 234] on div "Encanto Masaryk - CDMX Asigna áreas de cocina y publica los menús que copiaste …" at bounding box center [473, 254] width 177 height 143
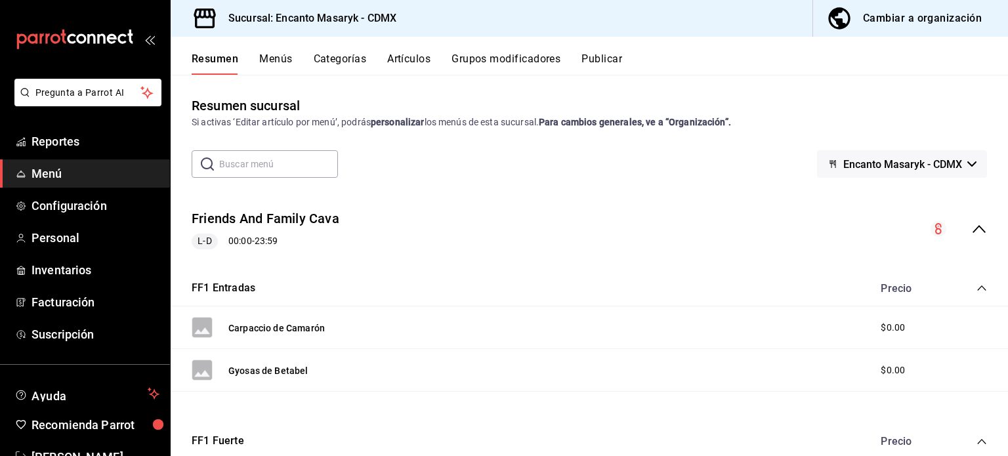
click at [417, 61] on button "Artículos" at bounding box center [408, 64] width 43 height 22
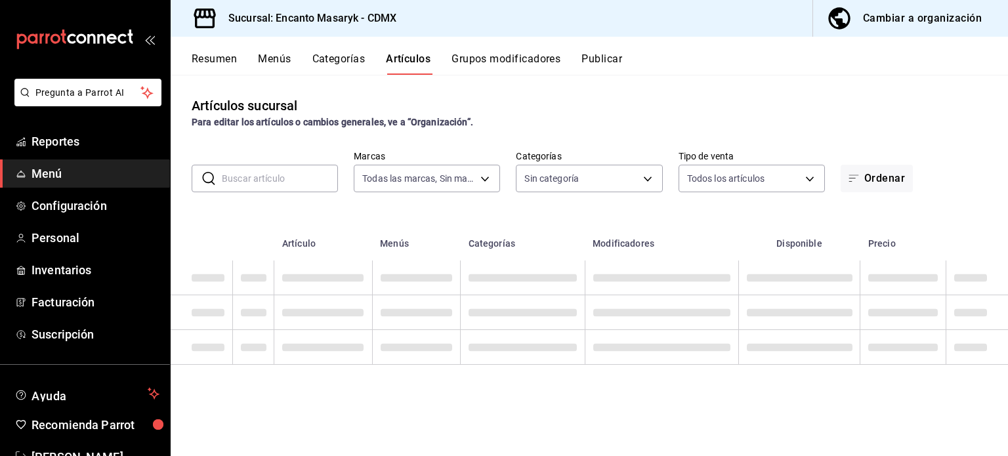
type input "695a2f07-c127-4e2f-a901-334bb8e3f3f8"
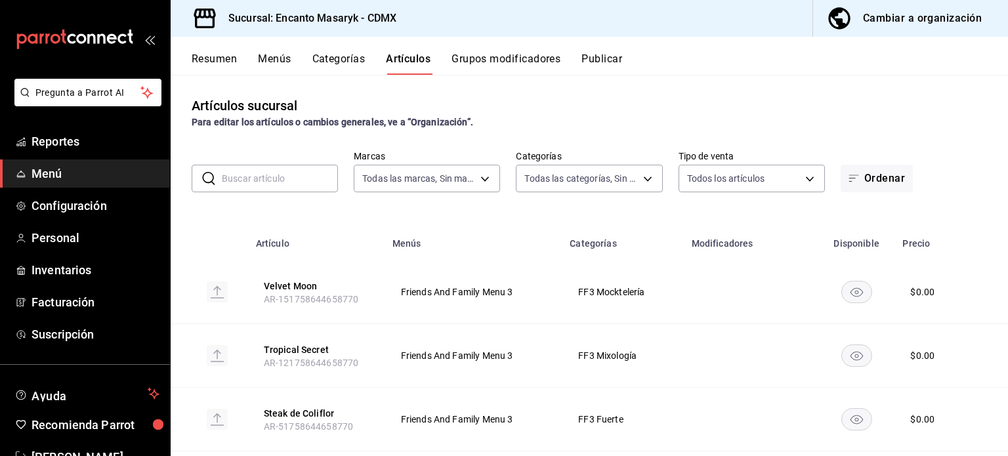
type input "c64e6647-5bfc-4d91-b0d9-bd375d6bb4b4,c277a0ae-c06c-4a5e-b13d-dc748e795f1e,a0fce…"
click at [608, 57] on button "Publicar" at bounding box center [602, 64] width 41 height 22
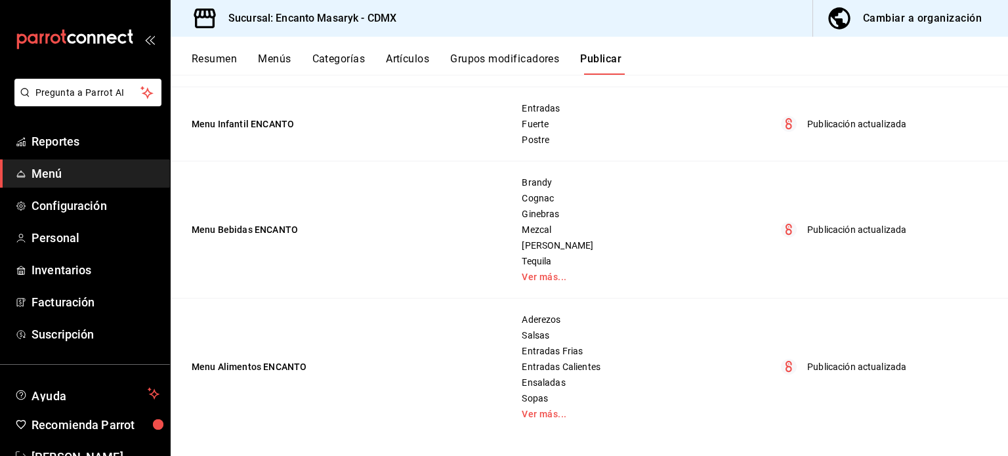
scroll to position [853, 0]
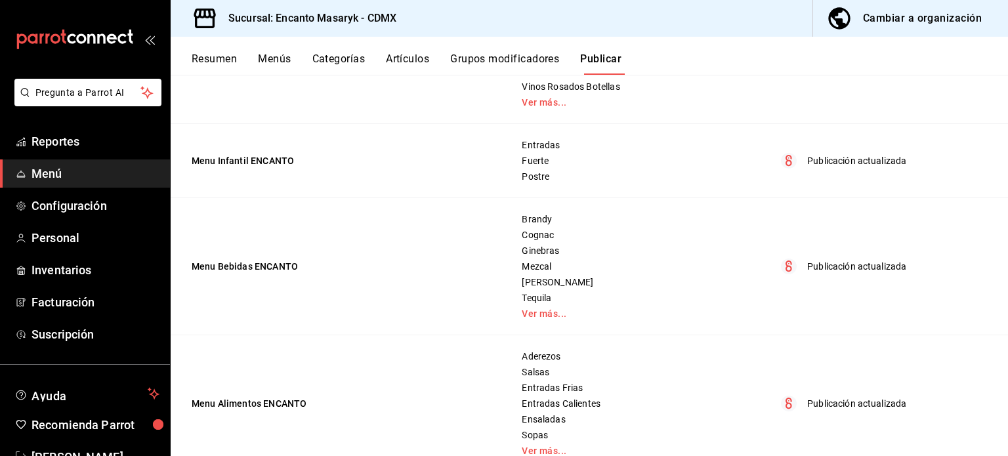
click at [827, 267] on p "Publicación actualizada" at bounding box center [856, 267] width 99 height 14
click at [786, 265] on icon "menu maker table for brand" at bounding box center [789, 266] width 7 height 11
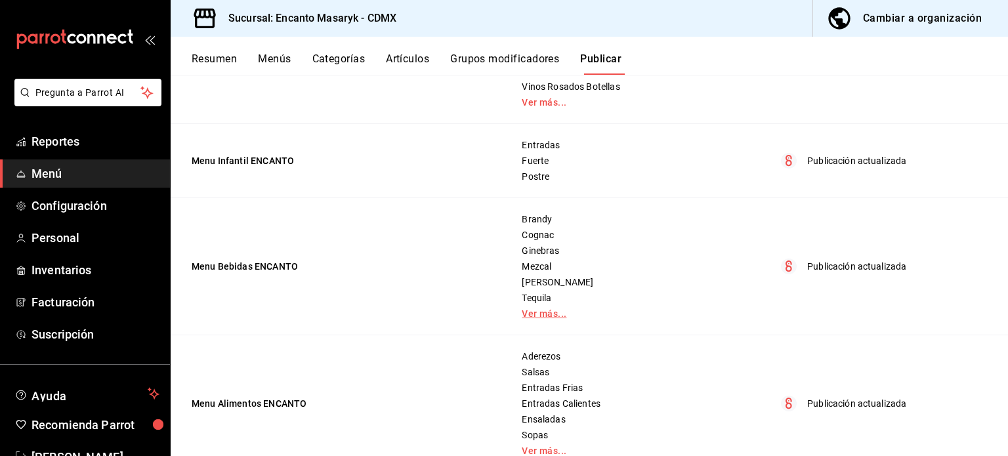
click at [539, 314] on link "Ver más..." at bounding box center [631, 313] width 219 height 9
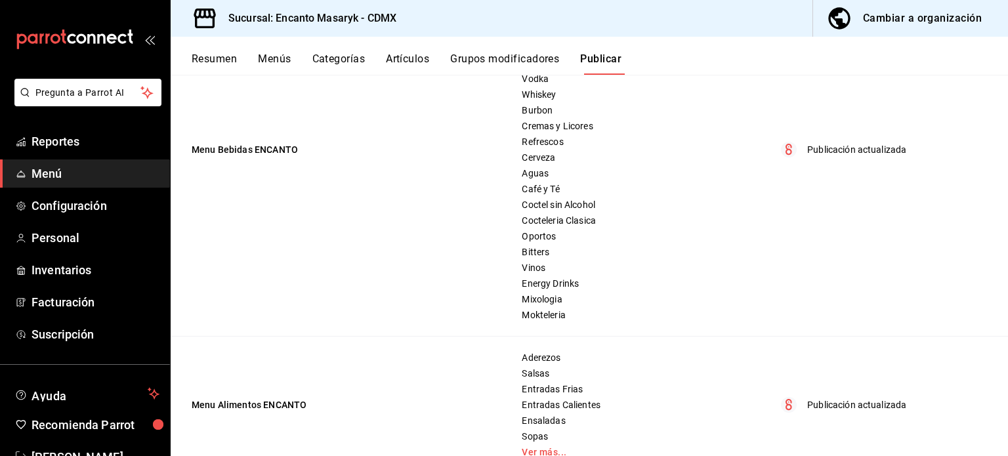
scroll to position [1086, 0]
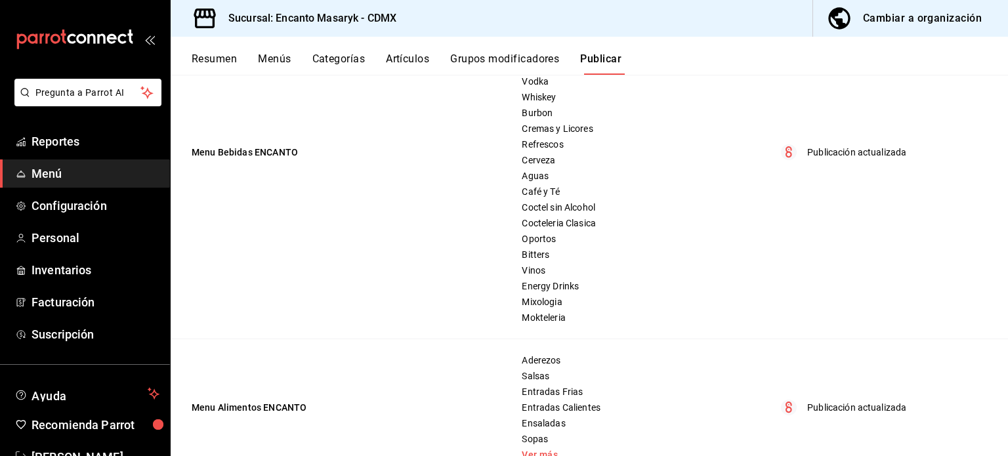
click at [813, 146] on p "Publicación actualizada" at bounding box center [856, 153] width 99 height 14
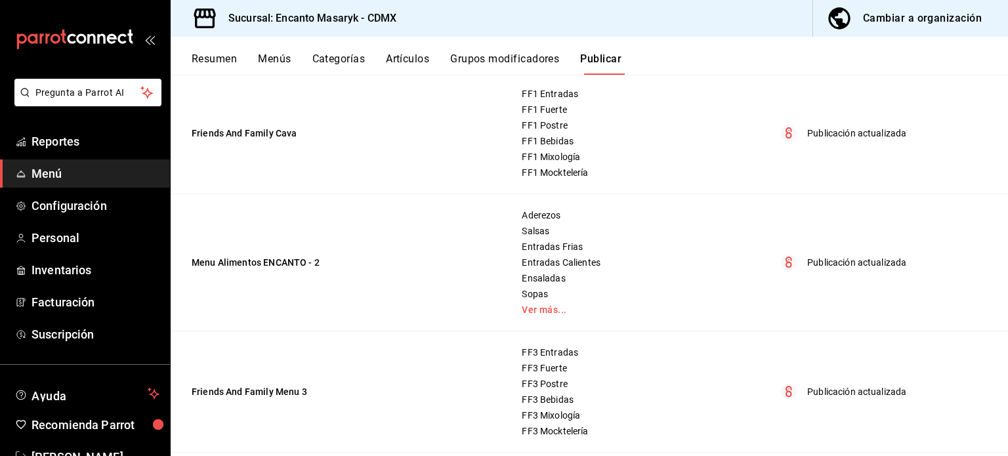
scroll to position [0, 0]
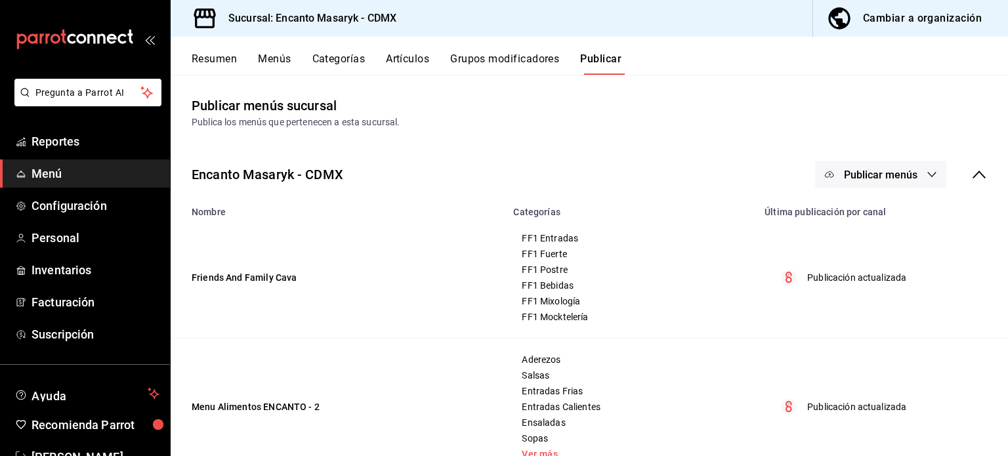
click at [853, 177] on span "Publicar menús" at bounding box center [881, 175] width 74 height 12
click at [881, 220] on span "Punto de venta" at bounding box center [890, 218] width 63 height 14
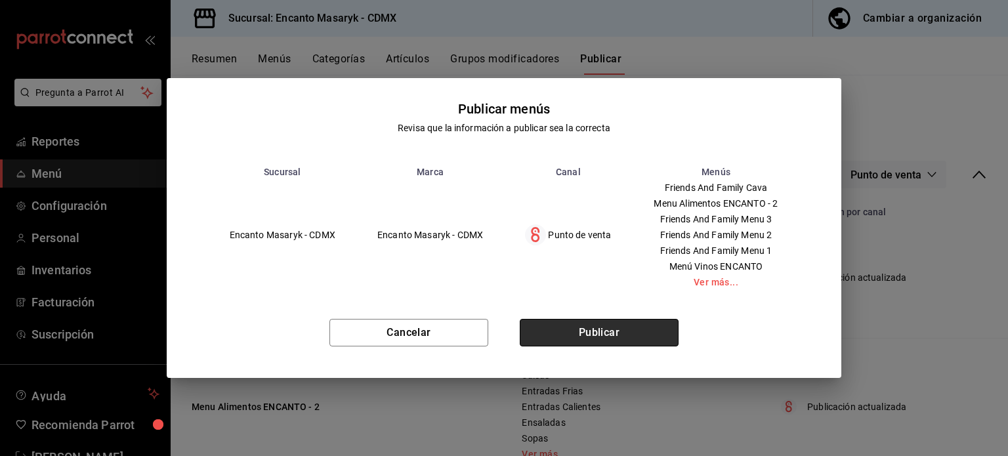
click at [591, 335] on button "Publicar" at bounding box center [599, 333] width 159 height 28
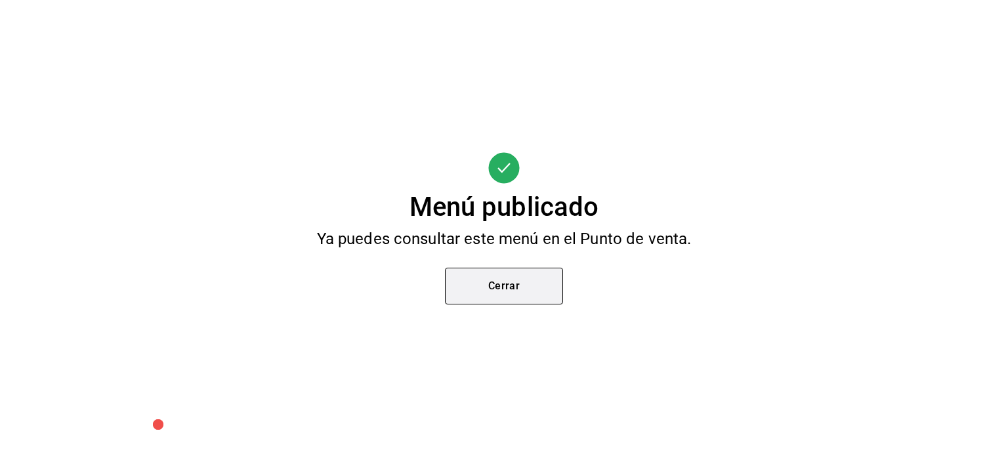
click at [506, 284] on button "Cerrar" at bounding box center [504, 286] width 118 height 37
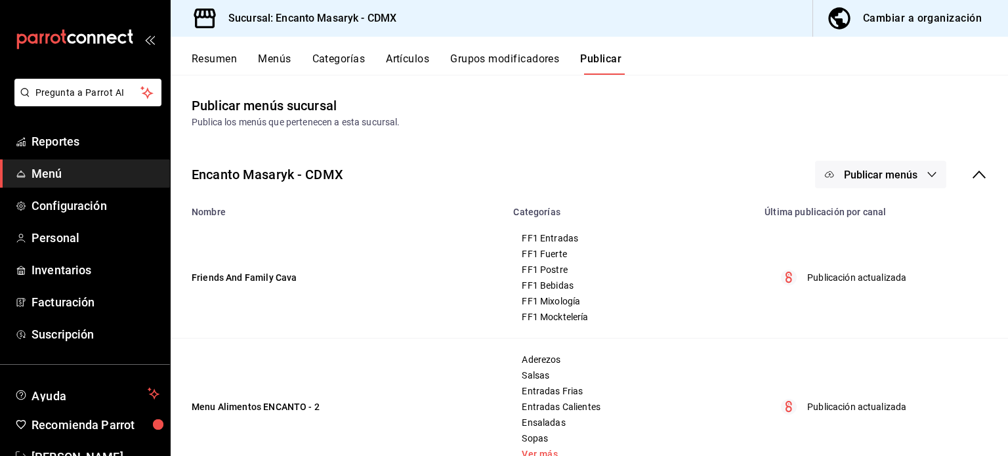
click at [931, 23] on div "Cambiar a organización" at bounding box center [922, 18] width 119 height 18
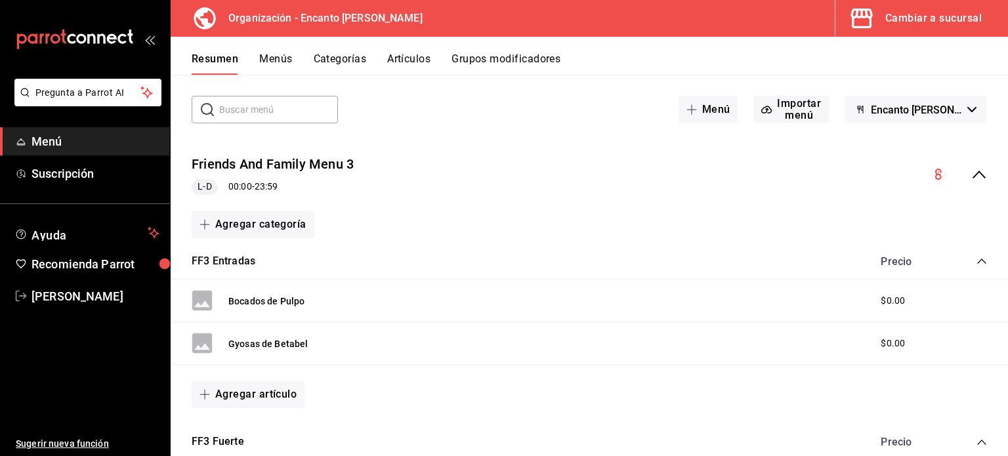
scroll to position [54, 0]
click at [948, 119] on button "Encanto [PERSON_NAME] - Borrador" at bounding box center [916, 110] width 142 height 28
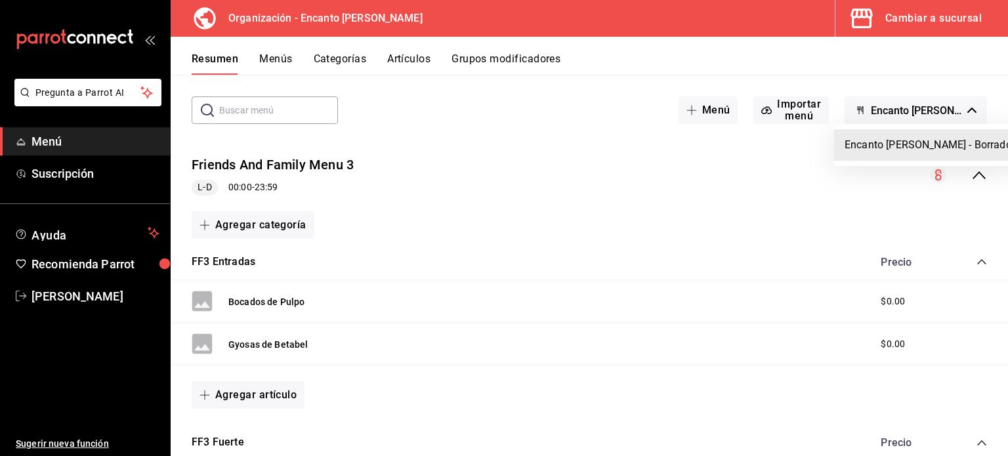
click at [898, 152] on li "Encanto [PERSON_NAME] - Borrador" at bounding box center [930, 145] width 192 height 32
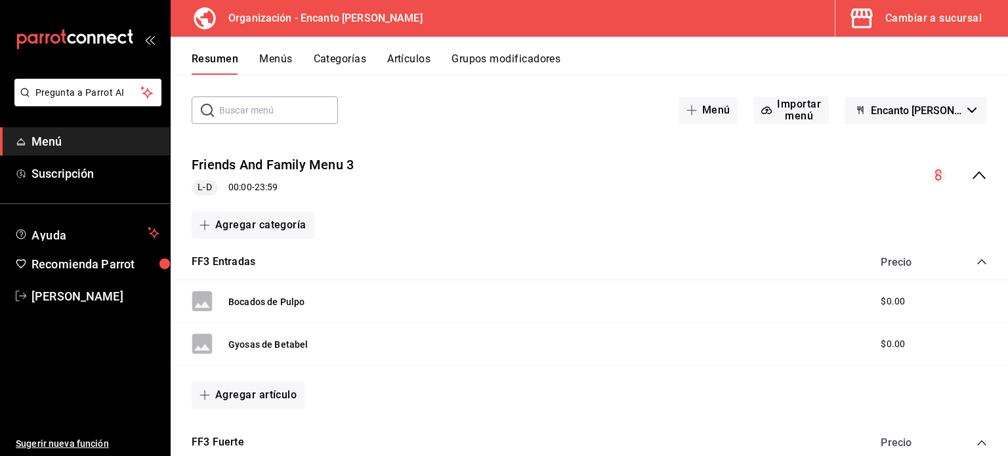
click at [938, 113] on span "Encanto [PERSON_NAME] - Borrador" at bounding box center [916, 110] width 91 height 12
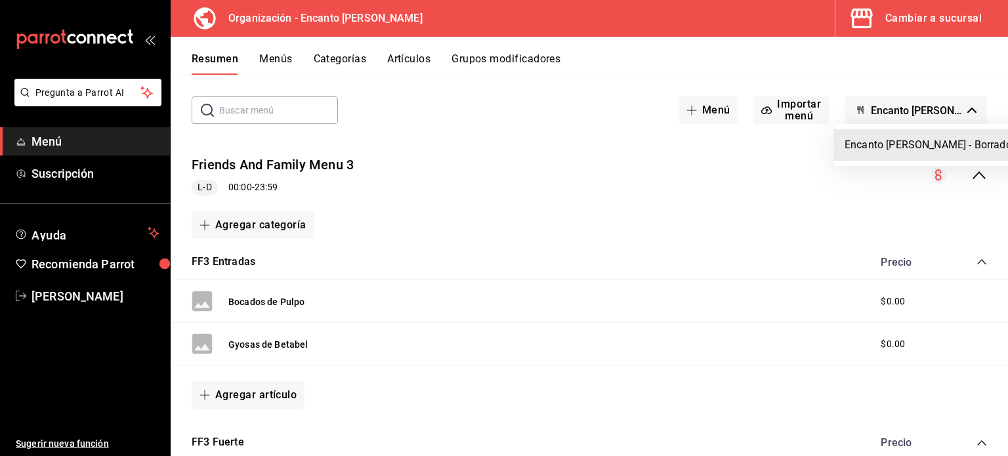
click at [691, 73] on div at bounding box center [504, 228] width 1008 height 456
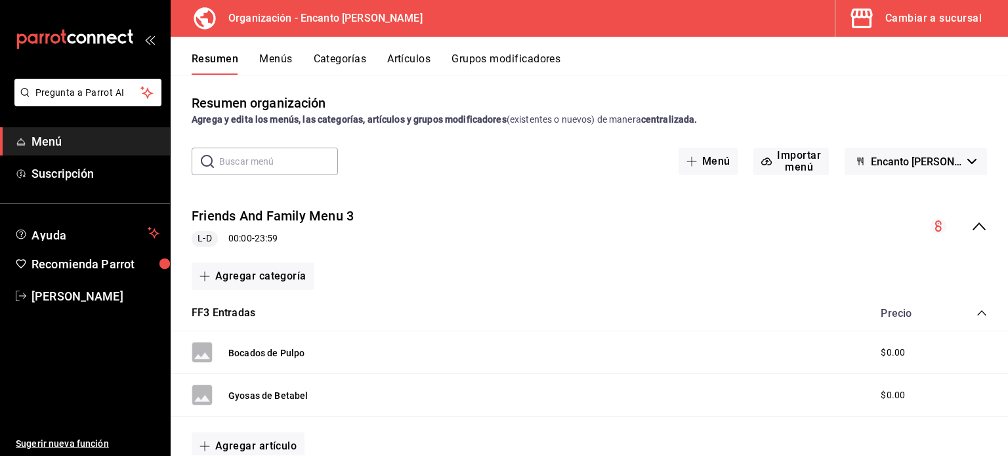
scroll to position [0, 0]
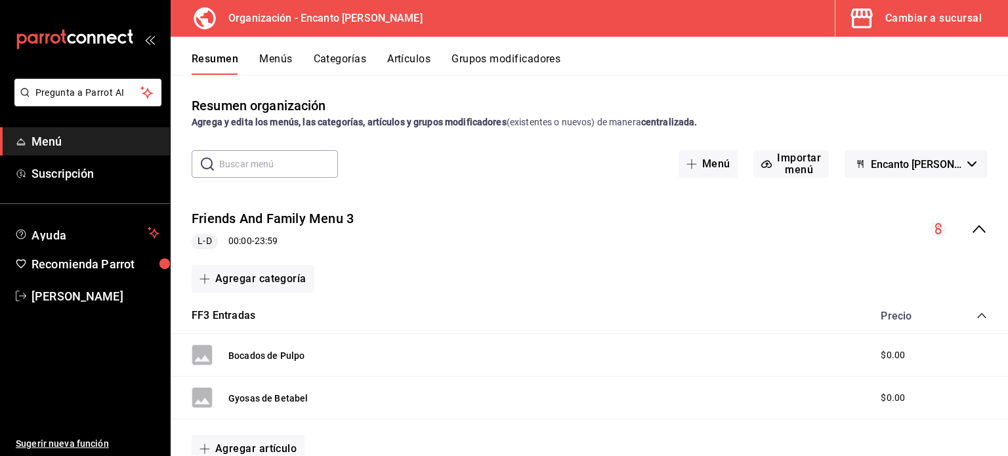
click at [46, 147] on span "Menú" at bounding box center [96, 142] width 128 height 18
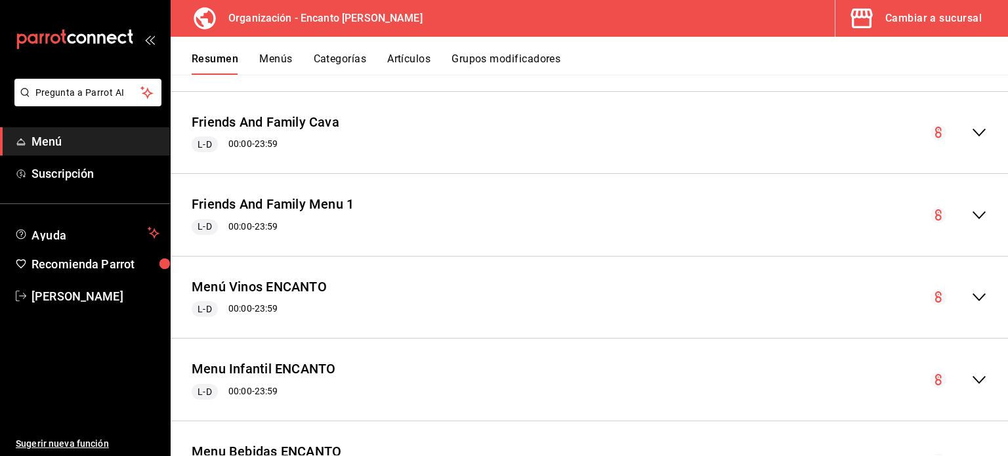
scroll to position [1019, 0]
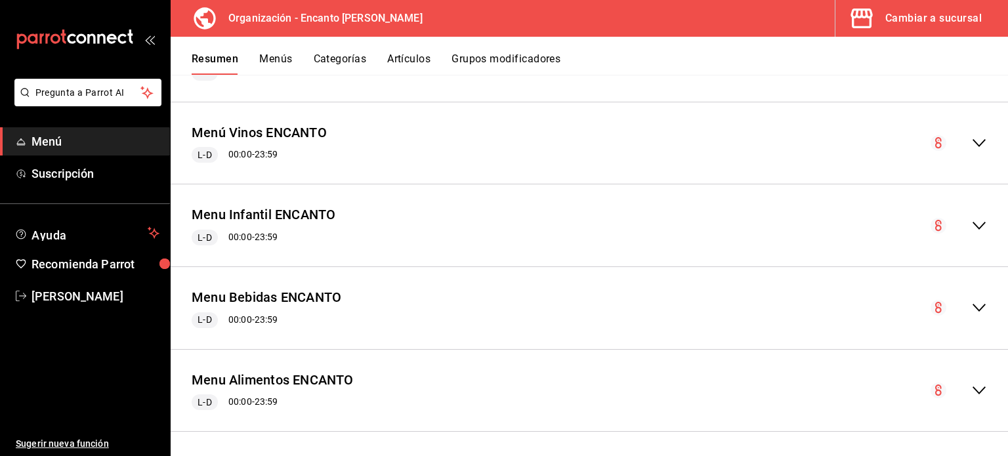
click at [931, 385] on circle "collapse-menu-row" at bounding box center [939, 391] width 16 height 16
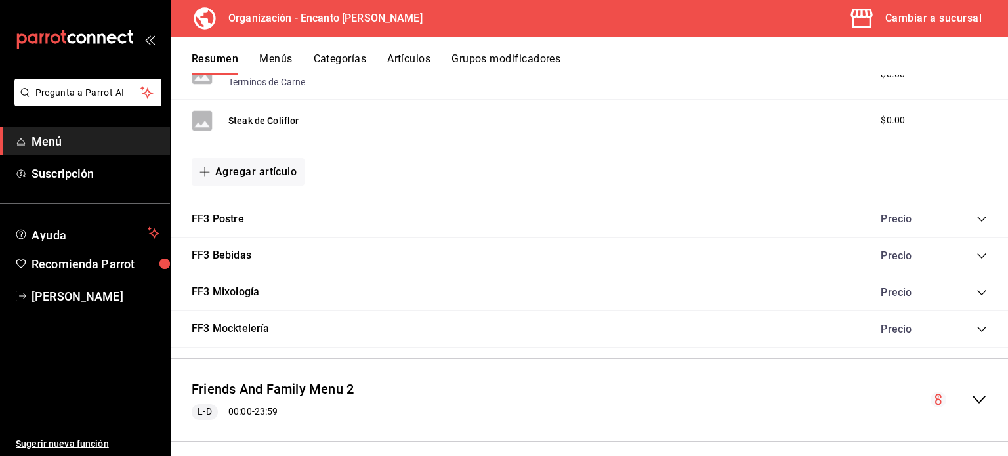
scroll to position [513, 0]
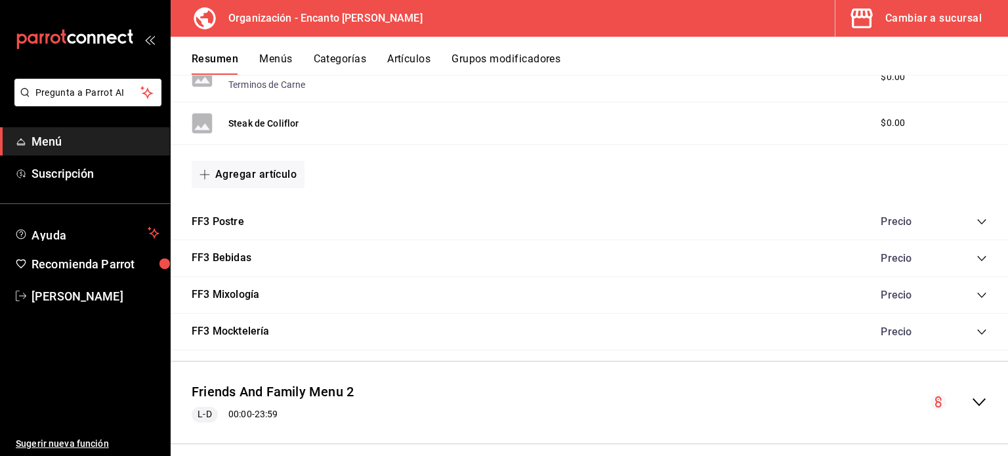
click at [901, 18] on div "Cambiar a sucursal" at bounding box center [933, 18] width 96 height 18
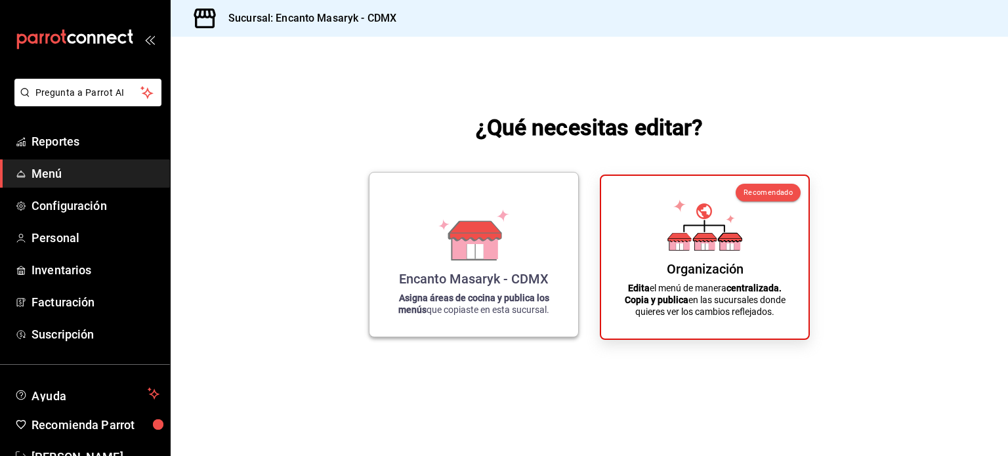
click at [522, 227] on div "Encanto Masaryk - CDMX Asigna áreas de cocina y publica los menús que copiaste …" at bounding box center [473, 254] width 177 height 143
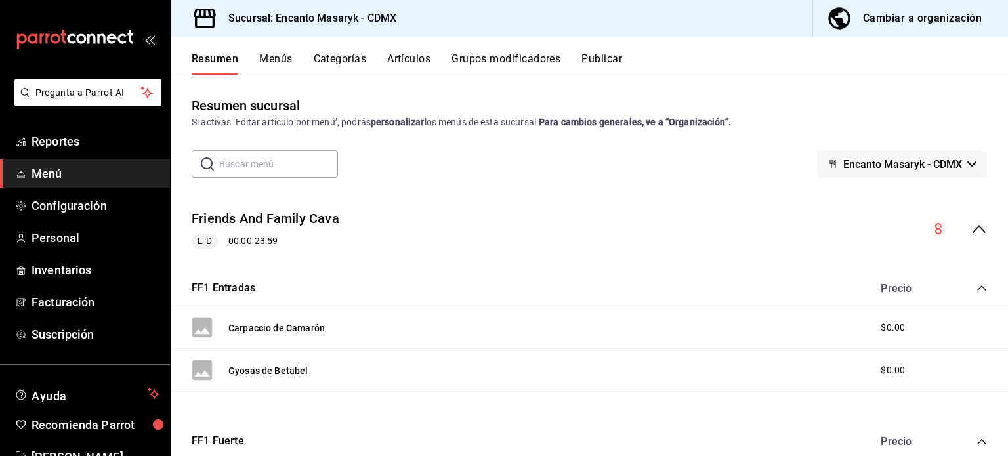
click at [411, 62] on button "Artículos" at bounding box center [408, 64] width 43 height 22
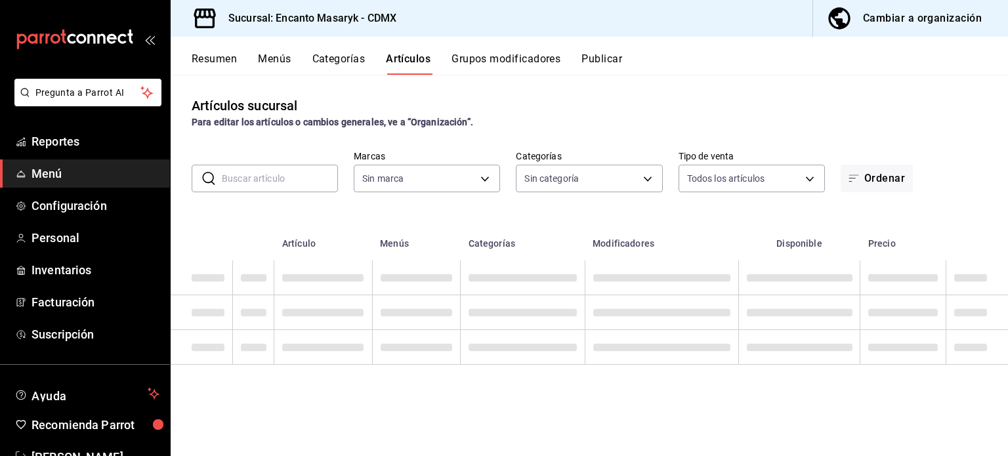
type input "695a2f07-c127-4e2f-a901-334bb8e3f3f8"
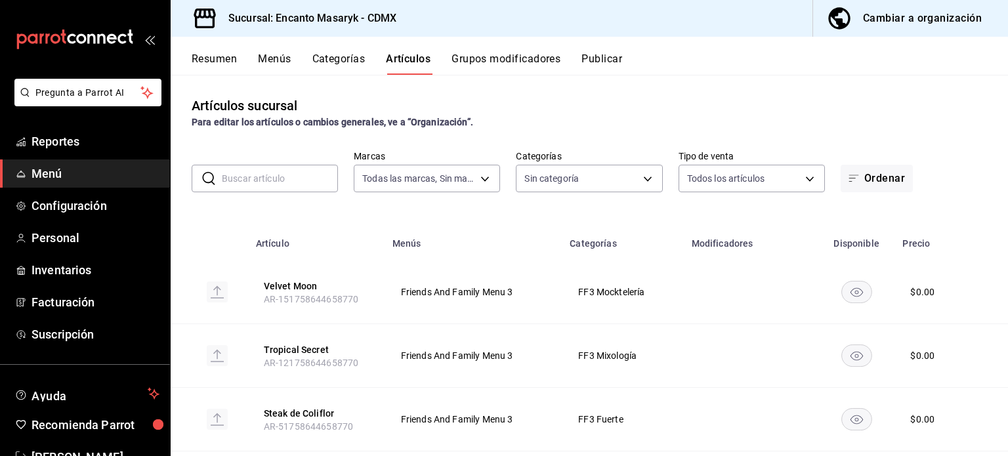
type input "c64e6647-5bfc-4d91-b0d9-bd375d6bb4b4,c277a0ae-c06c-4a5e-b13d-dc748e795f1e,a0fce…"
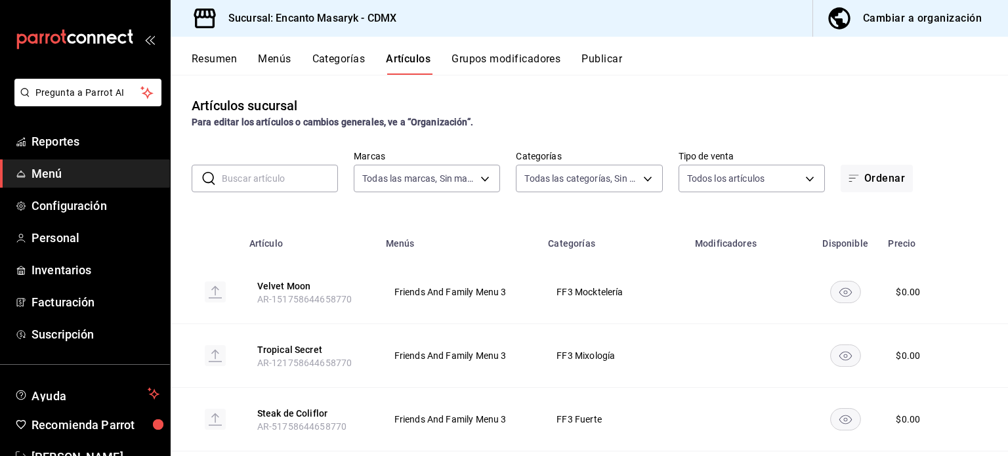
click at [268, 173] on input "text" at bounding box center [280, 178] width 116 height 26
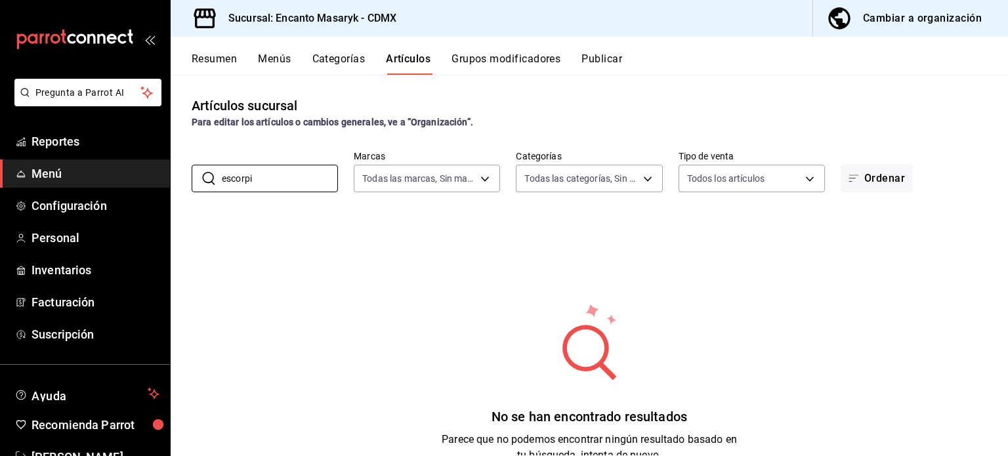
type input "escorpi"
click at [883, 138] on div "Artículos sucursal Para editar los artículos o cambios generales, ve a “Organiz…" at bounding box center [590, 265] width 838 height 381
click at [532, 62] on button "Grupos modificadores" at bounding box center [506, 64] width 109 height 22
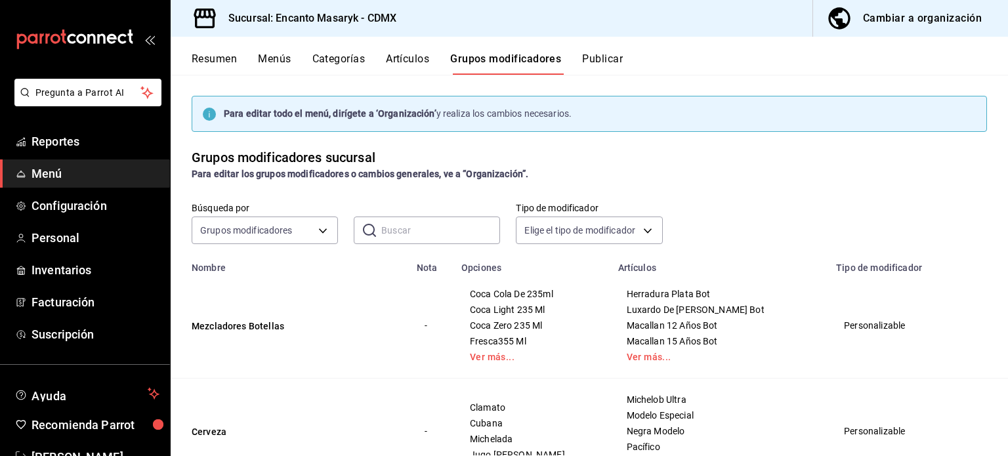
click at [269, 62] on button "Menús" at bounding box center [274, 64] width 33 height 22
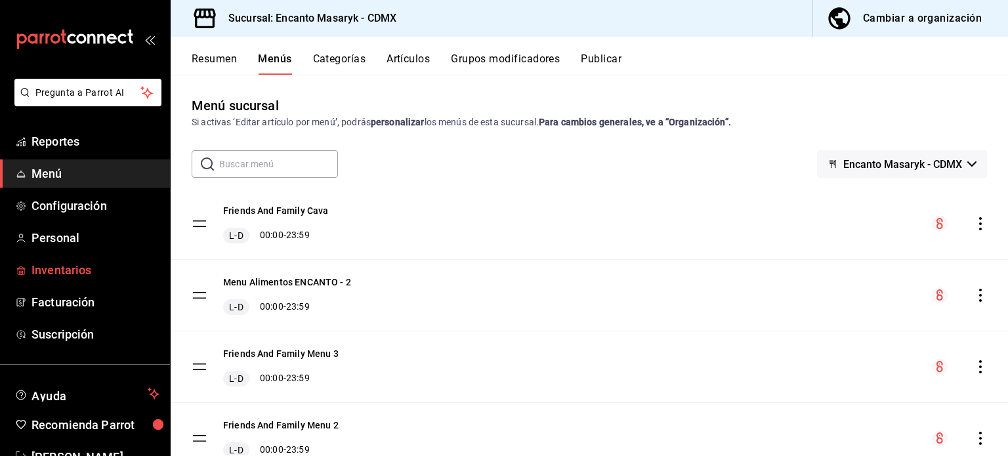
click at [56, 267] on span "Inventarios" at bounding box center [96, 270] width 128 height 18
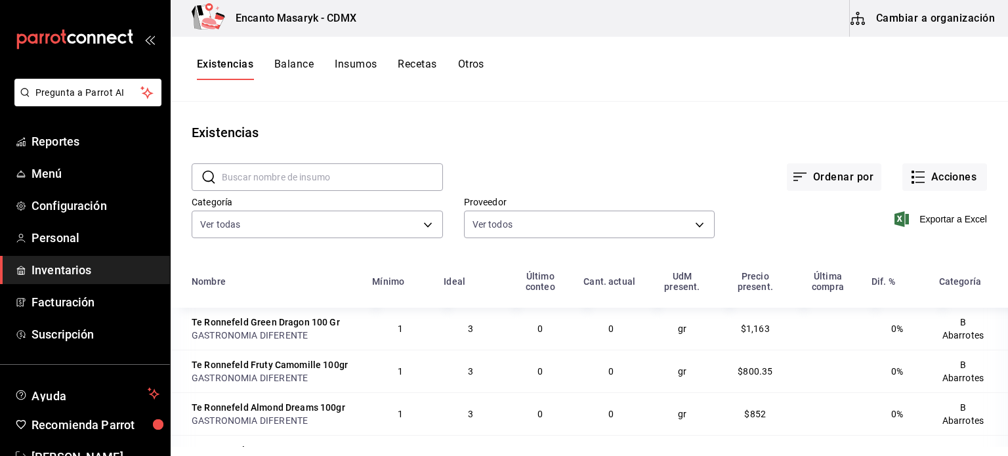
scroll to position [87, 0]
click at [472, 64] on button "Otros" at bounding box center [471, 69] width 26 height 22
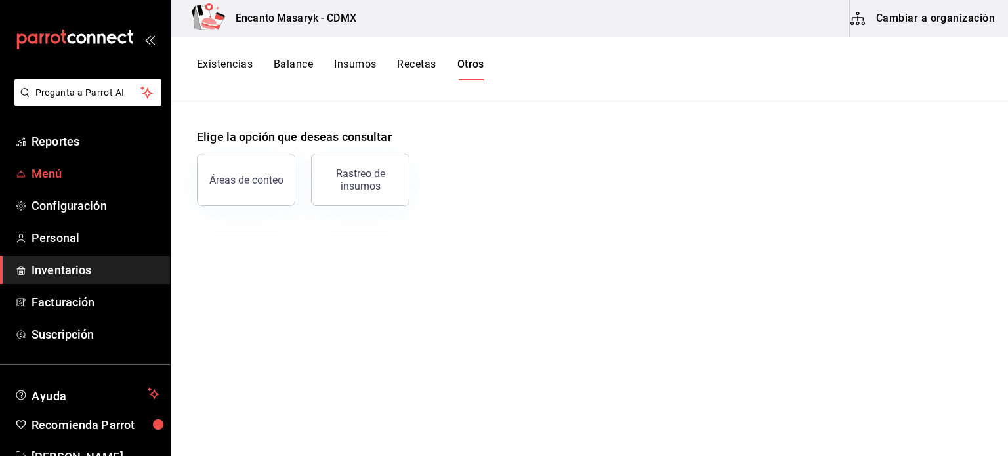
click at [60, 175] on span "Menú" at bounding box center [96, 174] width 128 height 18
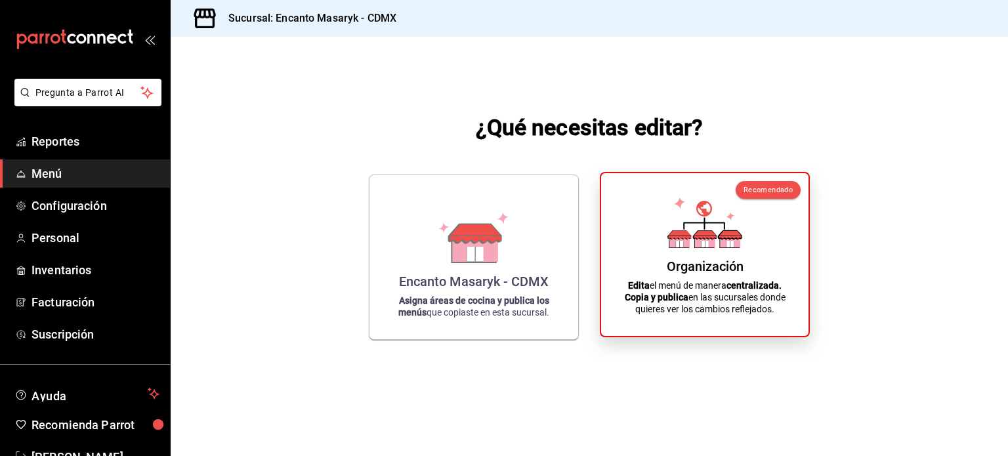
click at [689, 230] on icon at bounding box center [705, 222] width 75 height 51
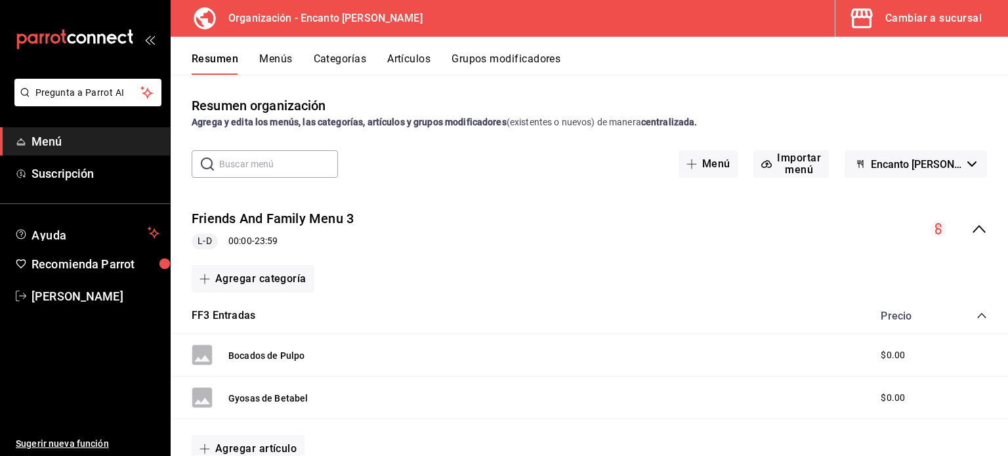
click at [255, 20] on h3 "Organización - Encanto [PERSON_NAME]" at bounding box center [320, 19] width 205 height 16
click at [278, 60] on button "Menús" at bounding box center [275, 64] width 33 height 22
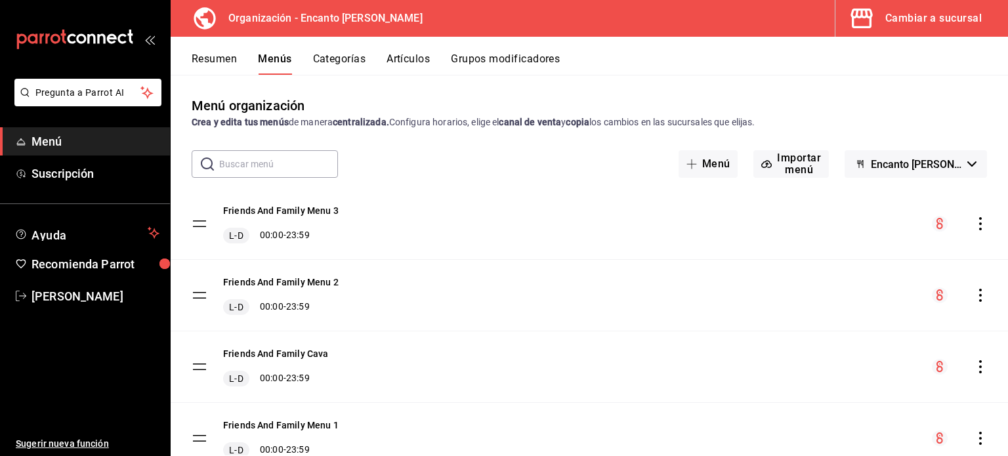
click at [968, 165] on icon "button" at bounding box center [972, 163] width 9 height 5
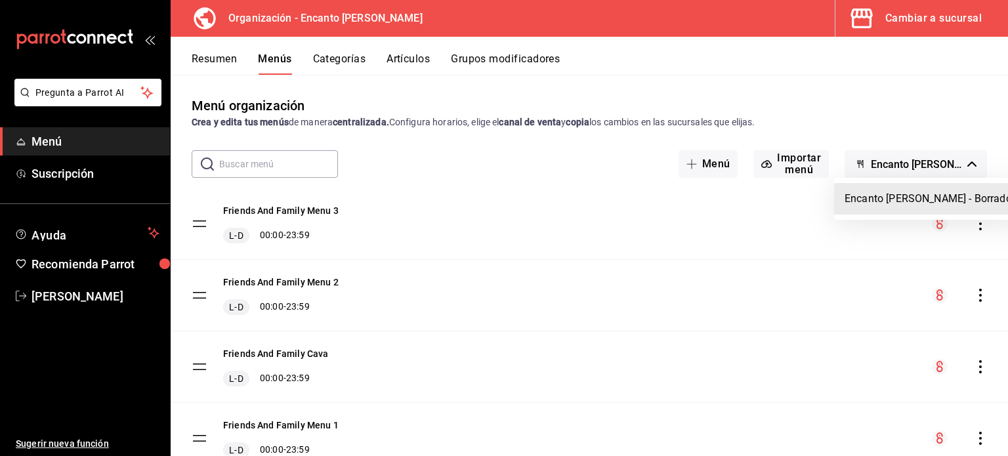
click at [964, 165] on div at bounding box center [504, 228] width 1008 height 456
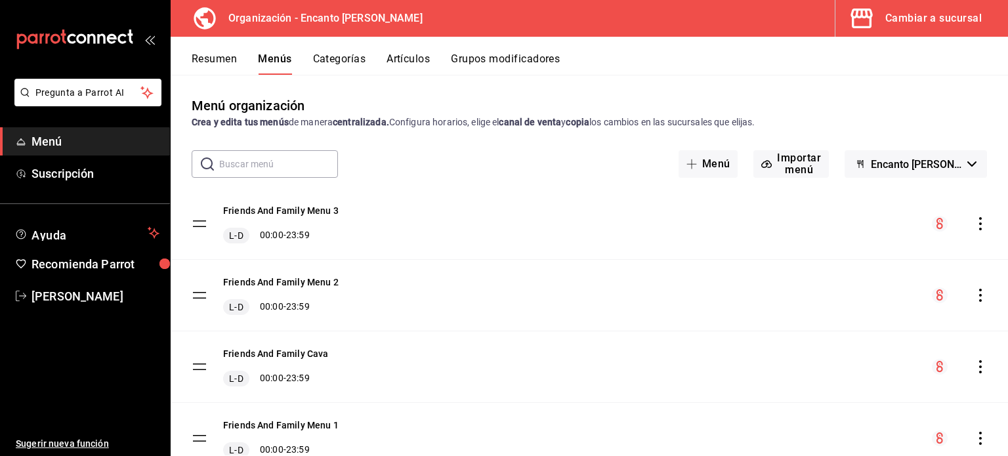
click at [933, 114] on div "Menú organización Crea y edita tus menús de manera centralizada. Configura hora…" at bounding box center [590, 112] width 838 height 33
click at [974, 228] on icon "actions" at bounding box center [980, 223] width 13 height 13
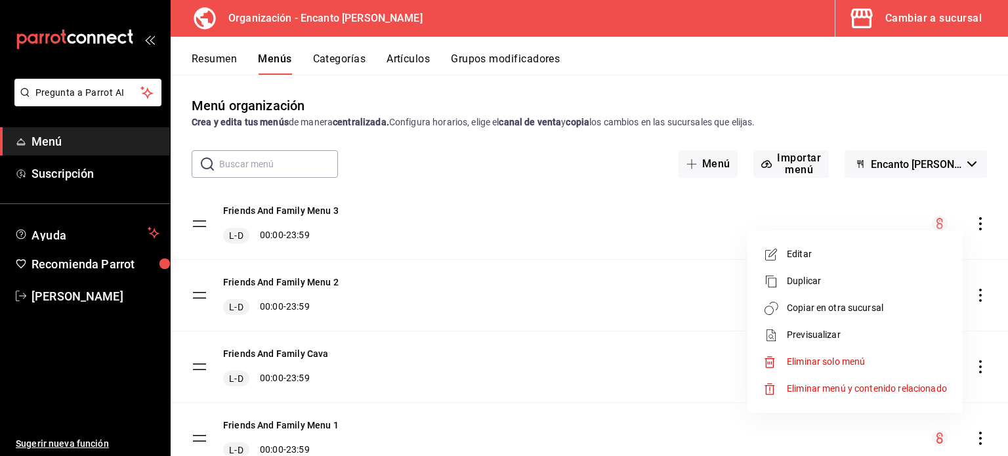
click at [897, 89] on div at bounding box center [504, 228] width 1008 height 456
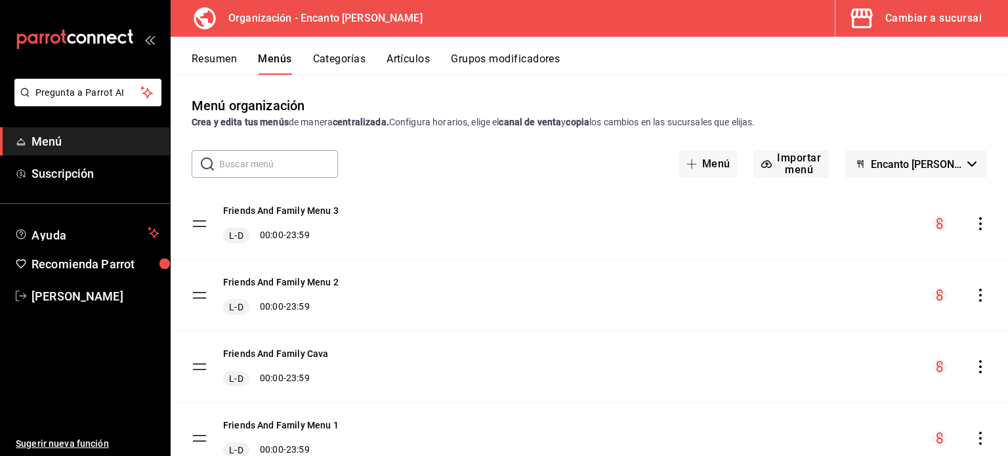
click at [414, 61] on button "Artículos" at bounding box center [408, 64] width 43 height 22
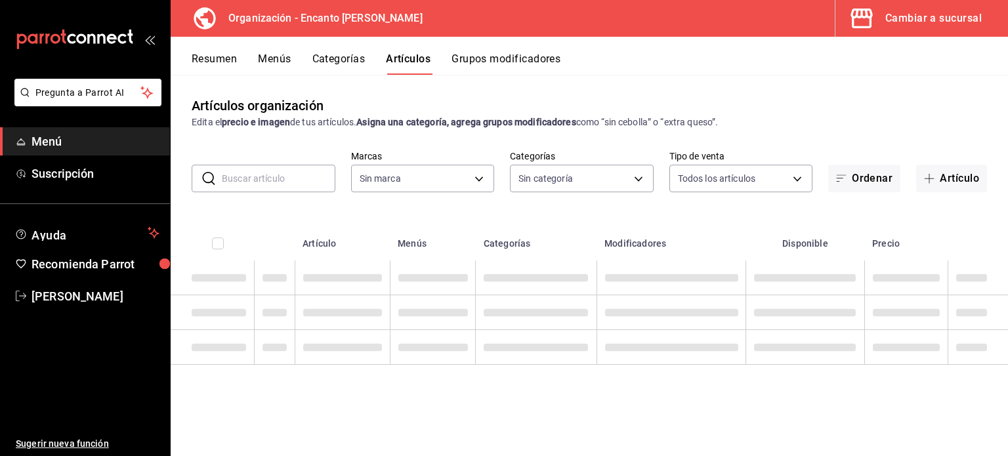
type input "c481bb78-10fa-47ce-ac99-feac7239b02e"
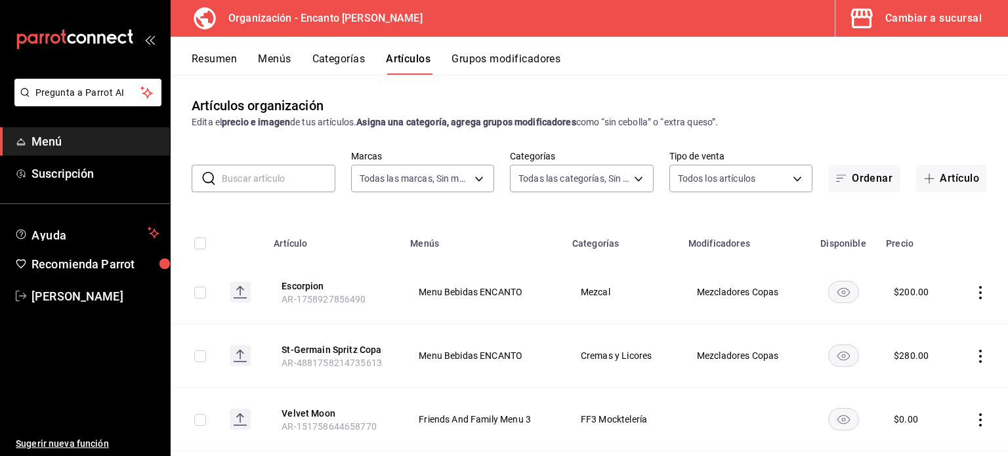
type input "391ac66a-73e2-4fc9-987f-87640ab1791c,85c21b45-b97f-4757-9ac7-55ced508f126,3c7f6…"
click at [974, 291] on icon "actions" at bounding box center [980, 292] width 13 height 13
click at [918, 321] on span "Editar" at bounding box center [931, 323] width 34 height 14
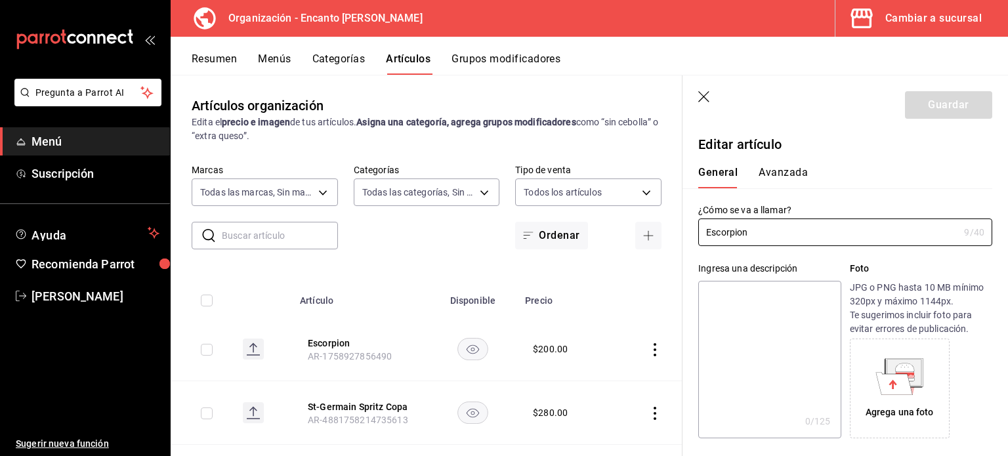
type input "$200.00"
click at [783, 171] on button "Avanzada" at bounding box center [783, 177] width 49 height 22
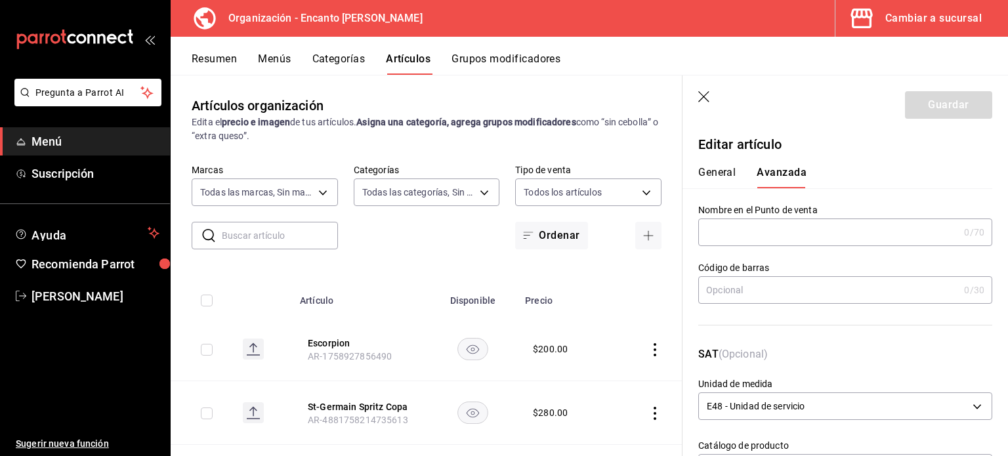
click at [771, 225] on input "text" at bounding box center [828, 232] width 261 height 26
type input "Escorpión"
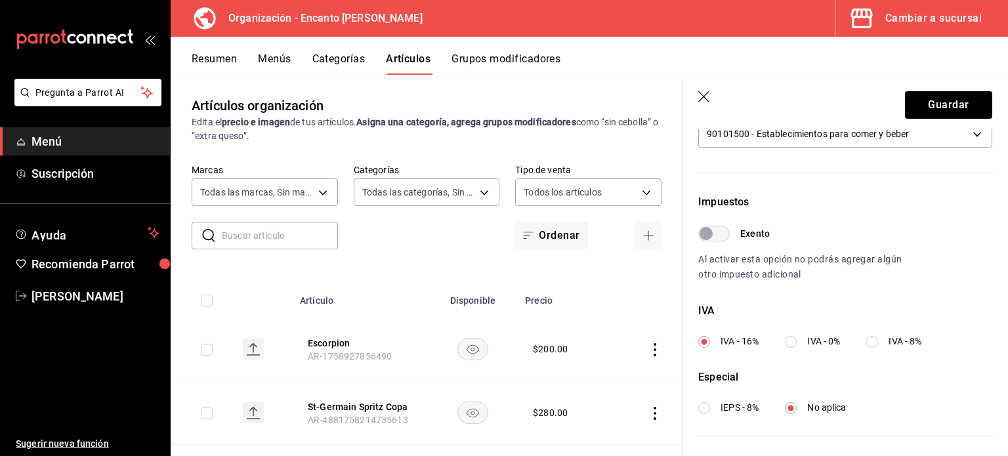
scroll to position [333, 0]
click at [929, 104] on button "Guardar" at bounding box center [948, 105] width 87 height 28
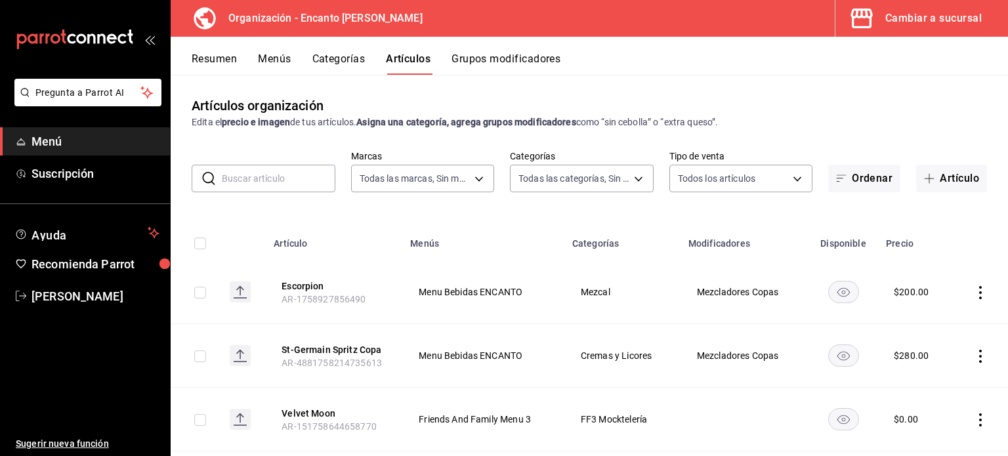
click at [341, 54] on button "Categorías" at bounding box center [338, 64] width 53 height 22
